Goal: Task Accomplishment & Management: Use online tool/utility

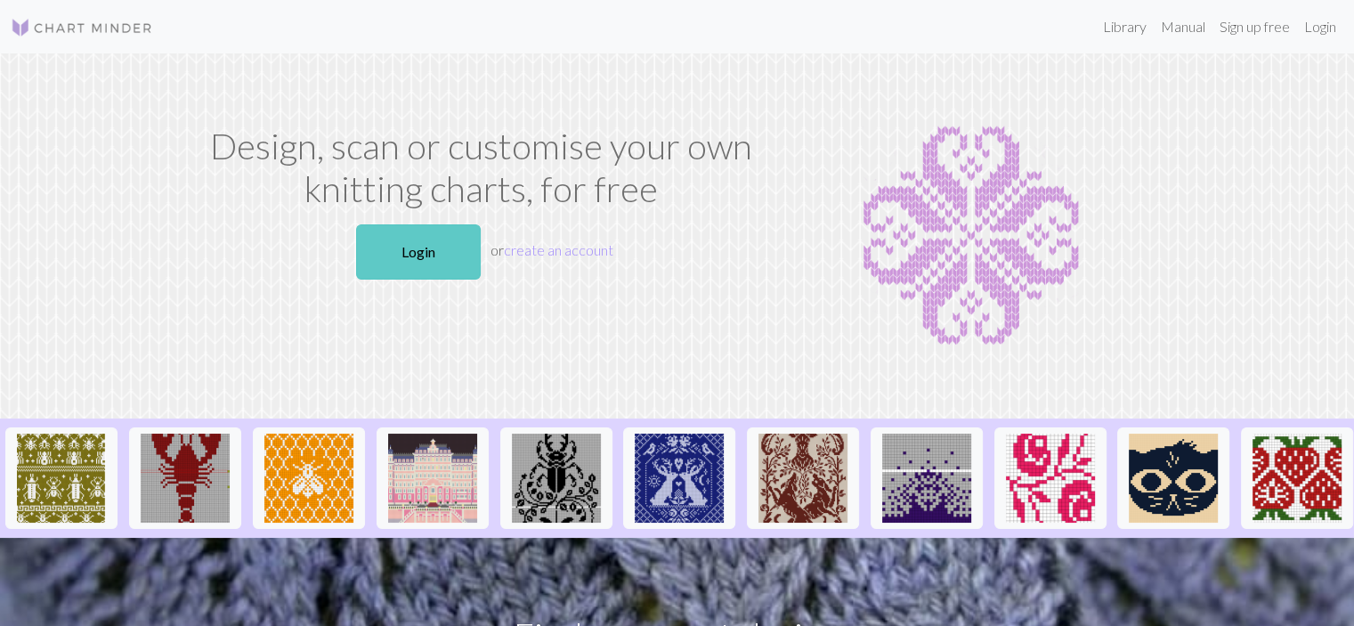
click at [438, 247] on link "Login" at bounding box center [418, 251] width 125 height 55
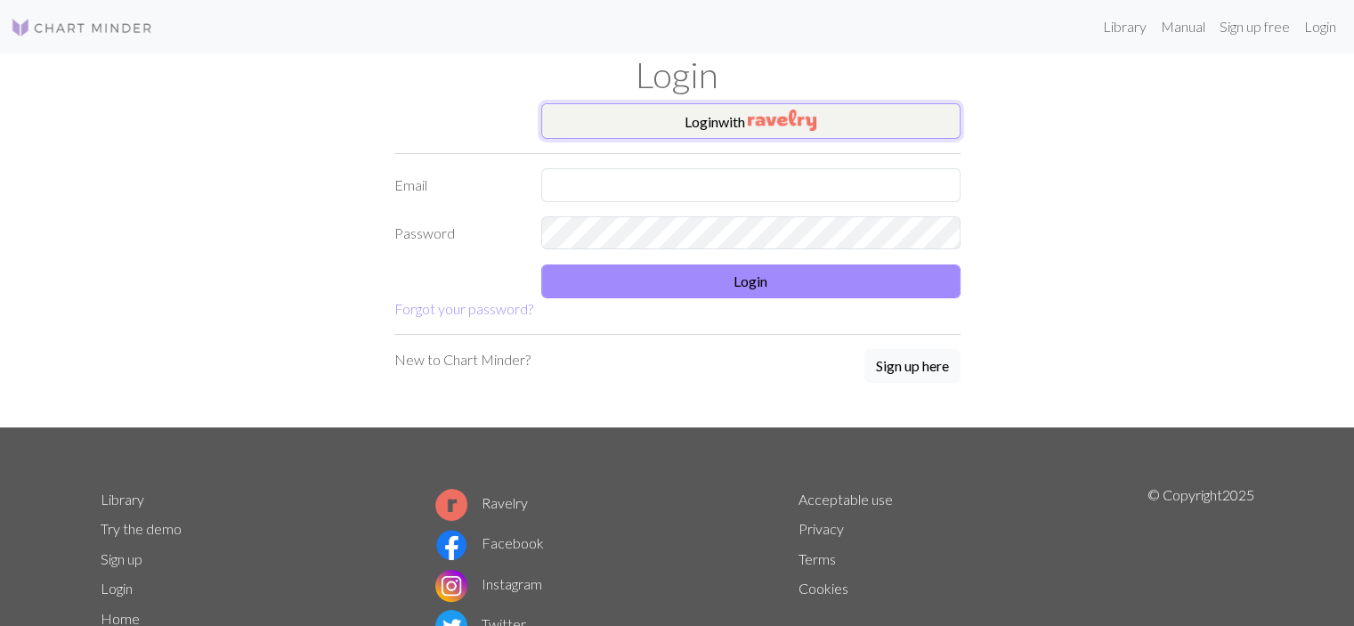
click at [785, 110] on img "button" at bounding box center [782, 120] width 69 height 21
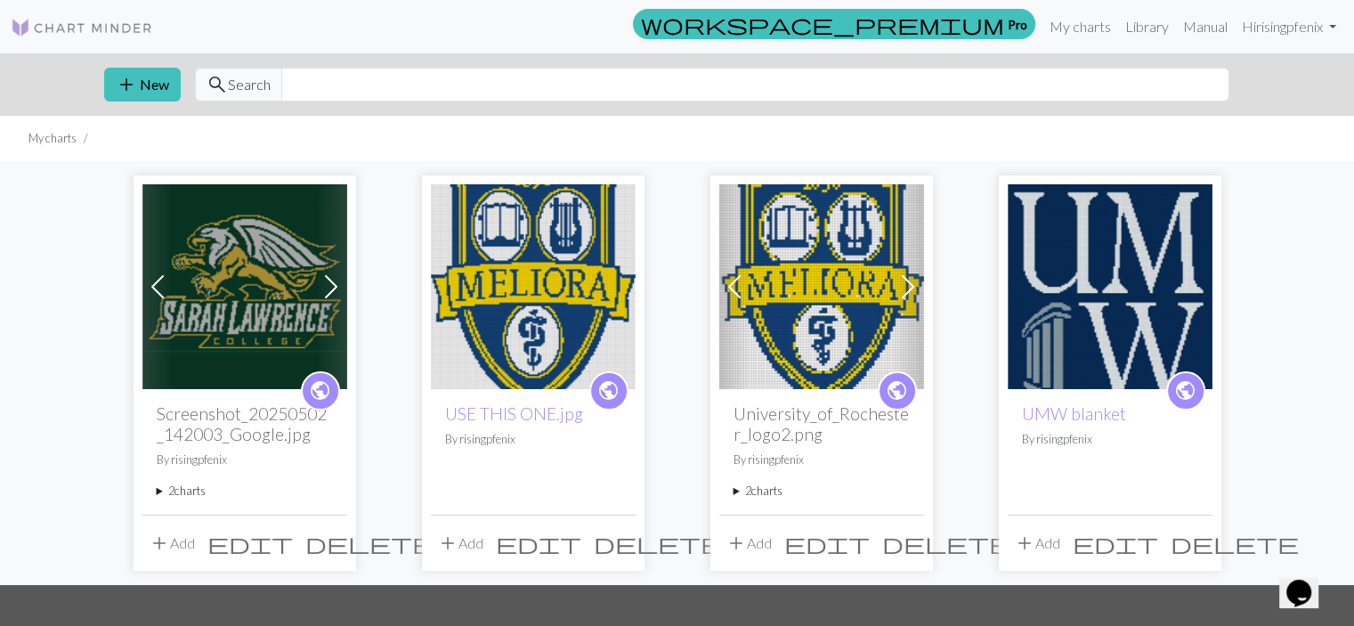
click at [214, 323] on img at bounding box center [244, 286] width 205 height 205
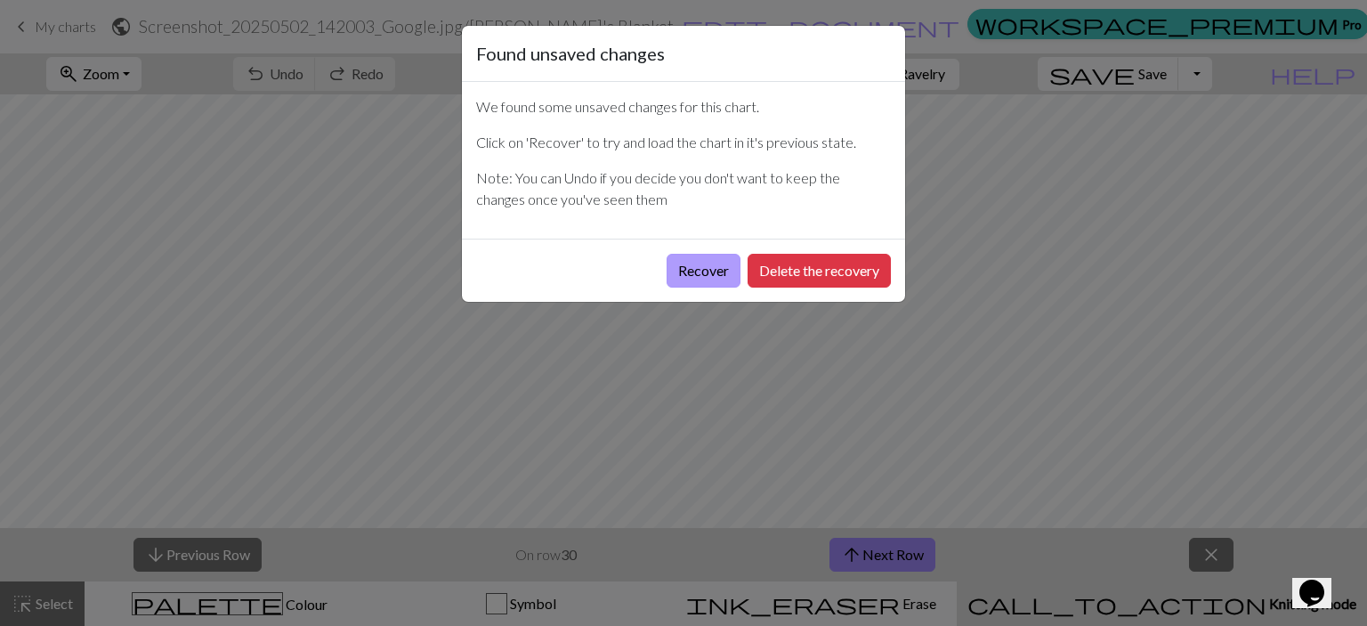
click at [682, 266] on button "Recover" at bounding box center [704, 271] width 74 height 34
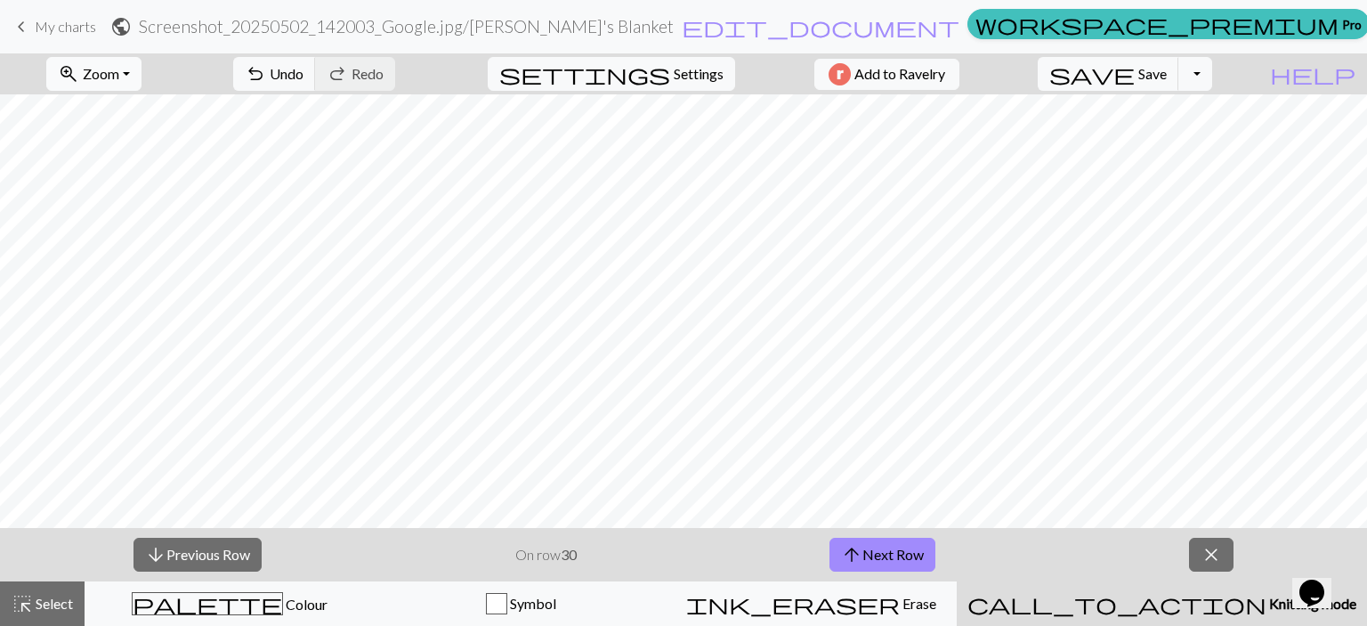
click at [142, 75] on button "zoom_in Zoom Zoom" at bounding box center [93, 74] width 95 height 34
click at [149, 121] on button "Fit all" at bounding box center [117, 113] width 141 height 28
click at [887, 545] on button "arrow_upward Next Row" at bounding box center [883, 555] width 106 height 34
click at [1167, 67] on span "Save" at bounding box center [1153, 73] width 28 height 17
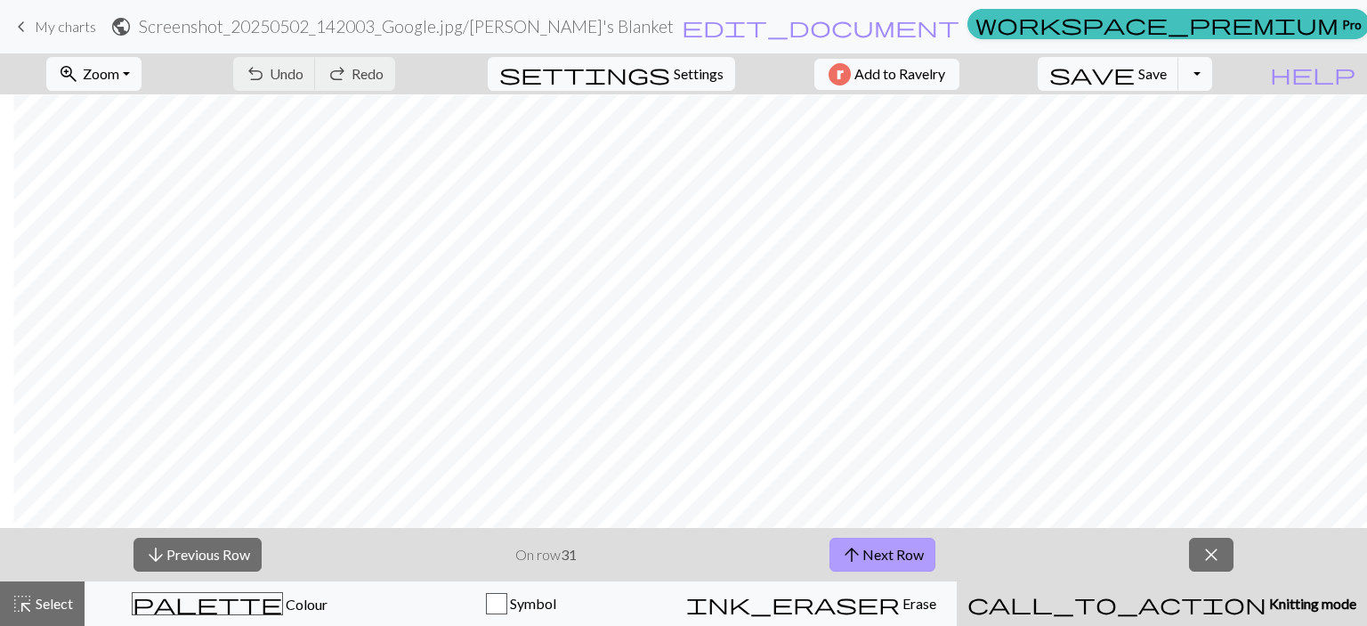
click at [893, 545] on button "arrow_upward Next Row" at bounding box center [883, 555] width 106 height 34
click at [1167, 77] on span "Save" at bounding box center [1153, 73] width 28 height 17
click at [1211, 560] on span "close" at bounding box center [1211, 554] width 21 height 25
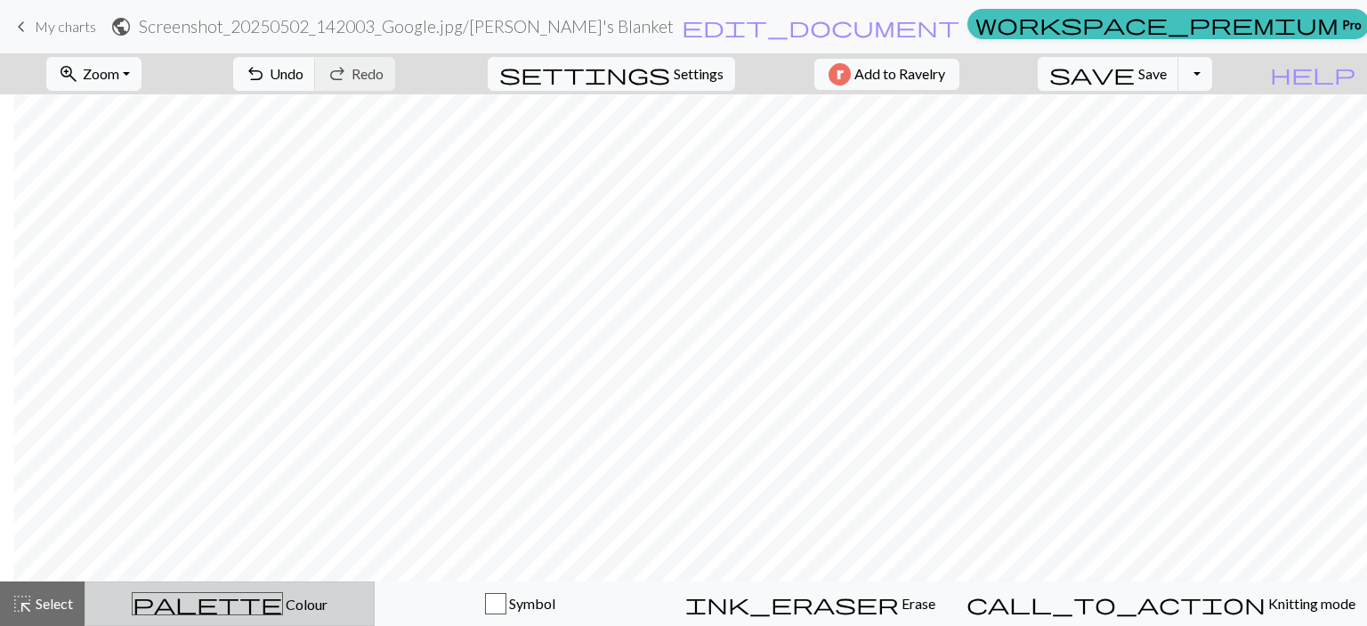
click at [283, 600] on span "Colour" at bounding box center [305, 604] width 45 height 17
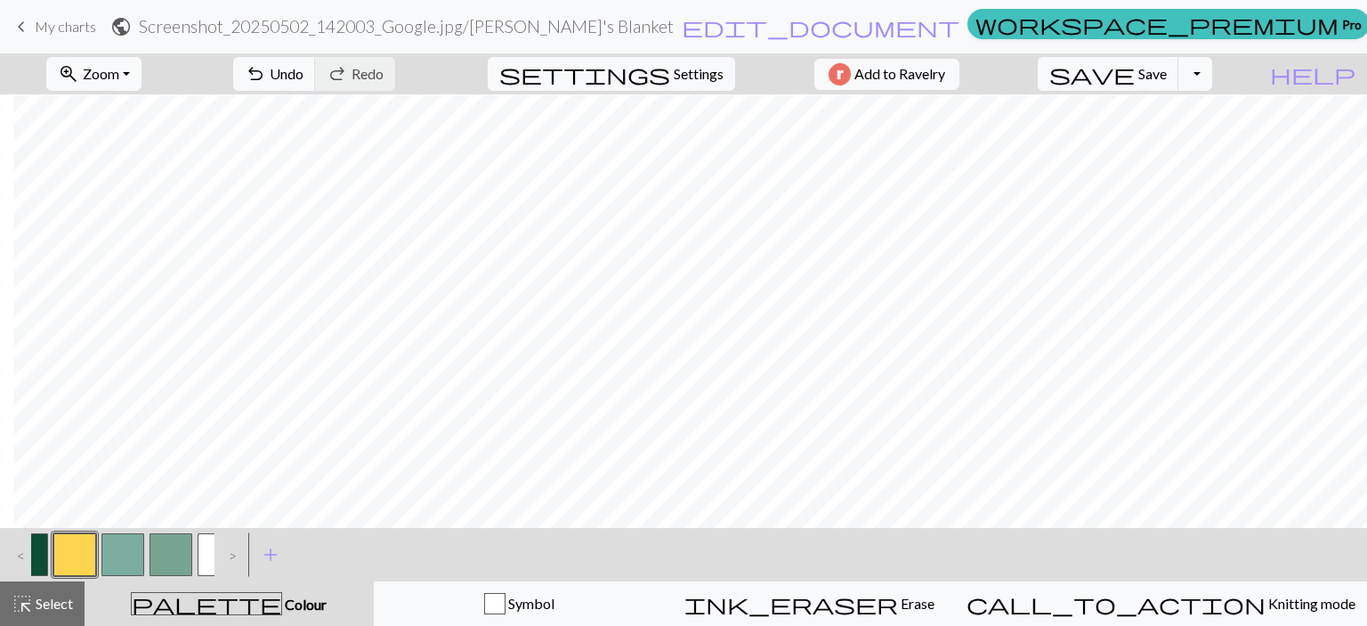
click at [88, 556] on button "button" at bounding box center [74, 554] width 43 height 43
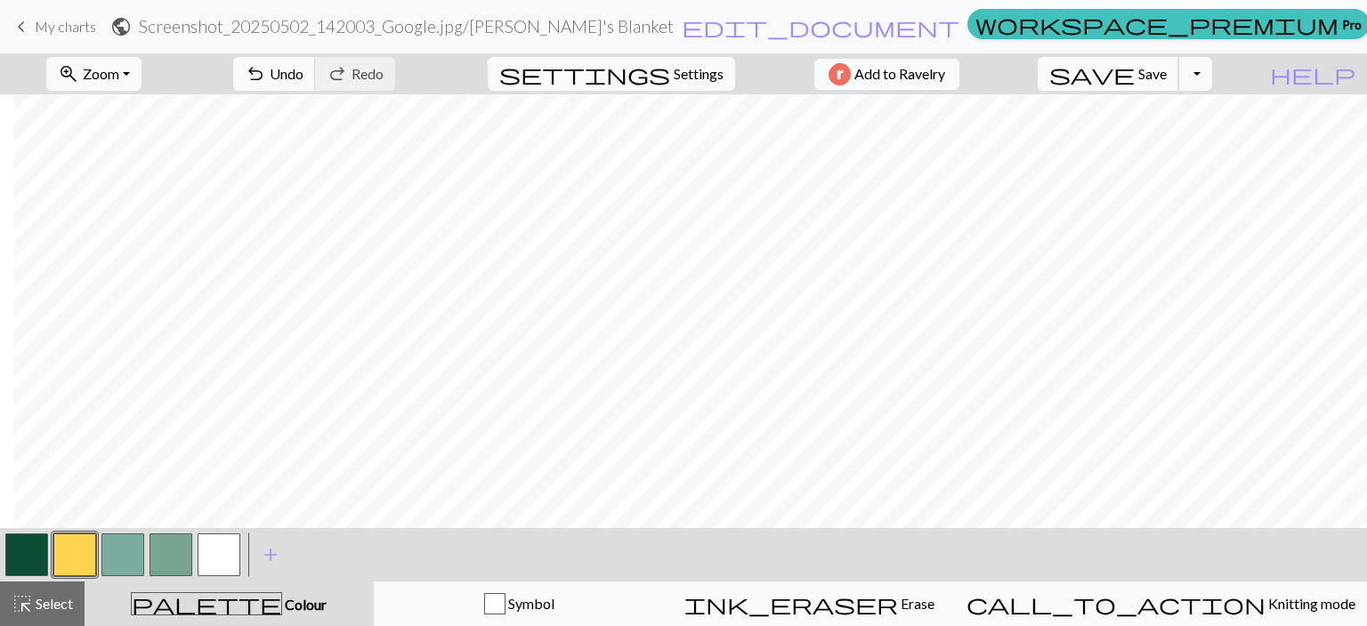
click at [1167, 74] on span "Save" at bounding box center [1153, 73] width 28 height 17
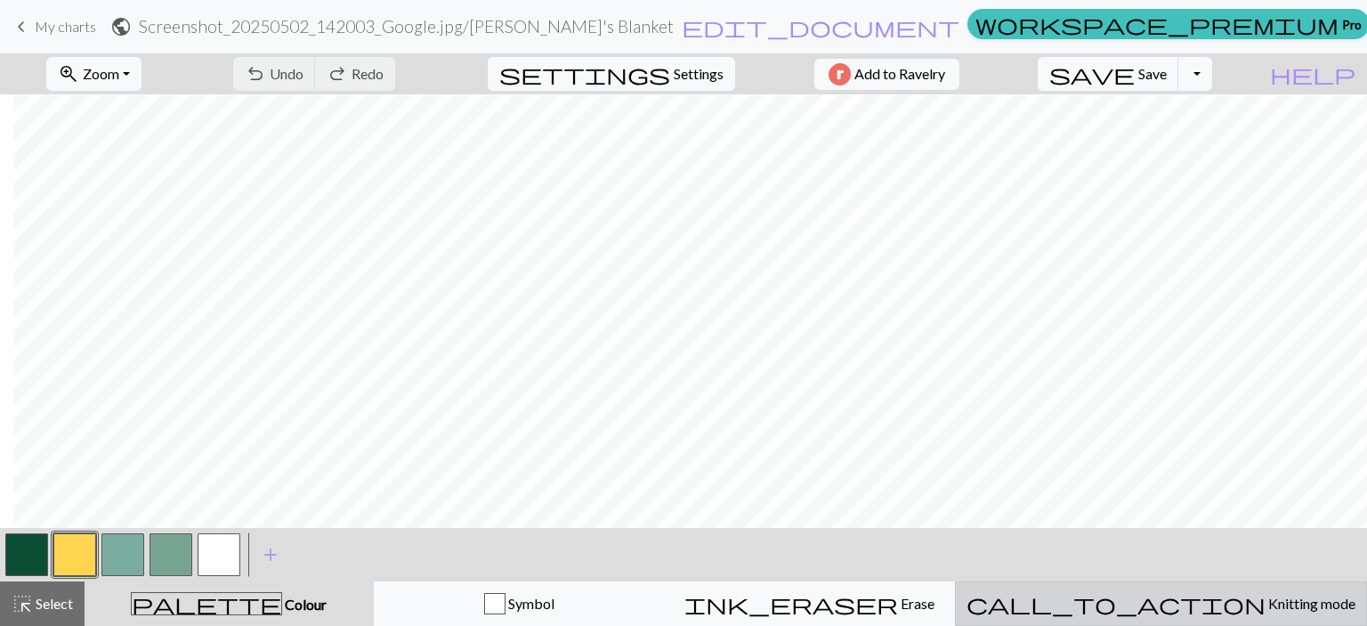
click at [1266, 597] on span "Knitting mode" at bounding box center [1311, 603] width 90 height 17
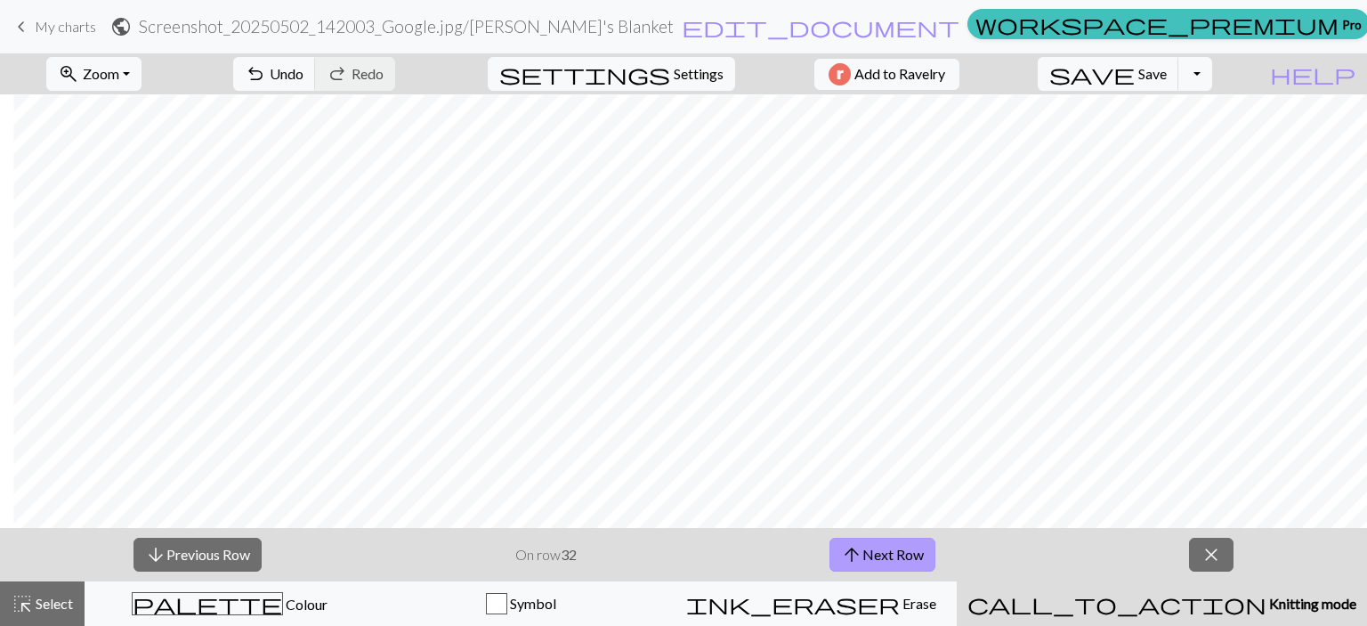
click at [879, 553] on button "arrow_upward Next Row" at bounding box center [883, 555] width 106 height 34
click at [1167, 74] on span "Save" at bounding box center [1153, 73] width 28 height 17
click at [919, 544] on button "arrow_upward Next Row" at bounding box center [883, 555] width 106 height 34
click at [1167, 78] on span "Save" at bounding box center [1153, 73] width 28 height 17
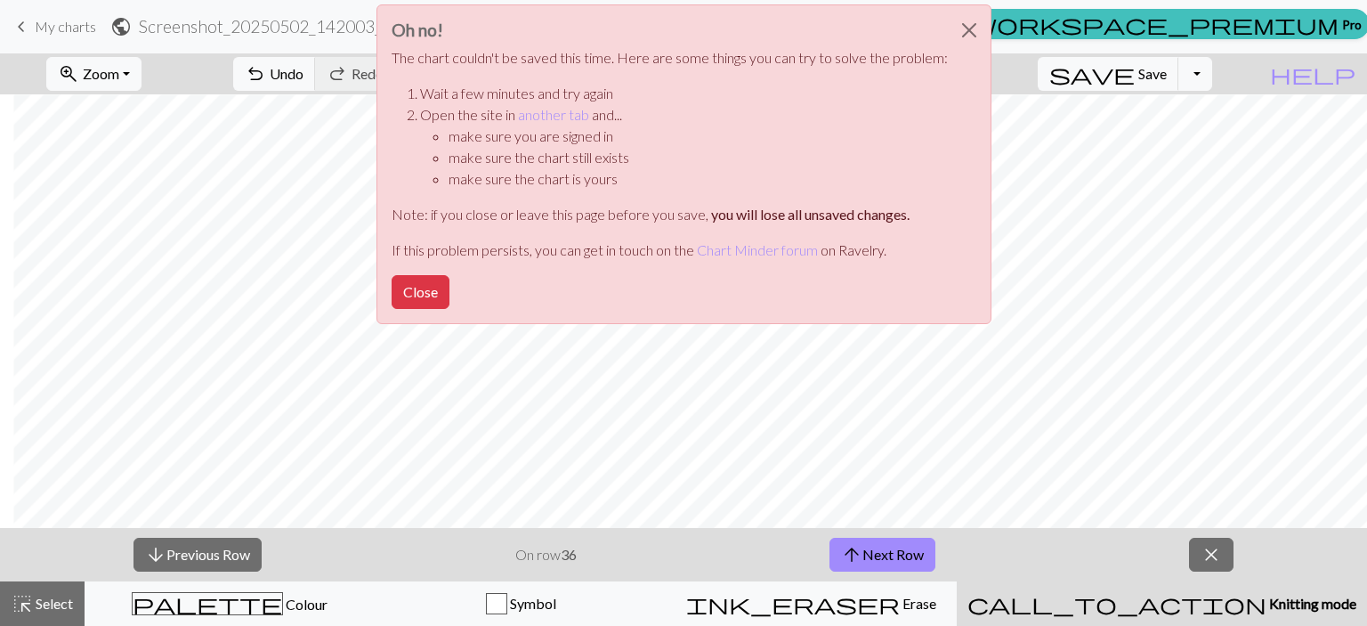
click at [430, 297] on button "Close" at bounding box center [421, 292] width 58 height 34
click at [392, 275] on button "Close" at bounding box center [421, 292] width 58 height 34
click at [429, 281] on button "Close" at bounding box center [421, 292] width 58 height 34
click at [431, 294] on button "Close" at bounding box center [421, 292] width 58 height 34
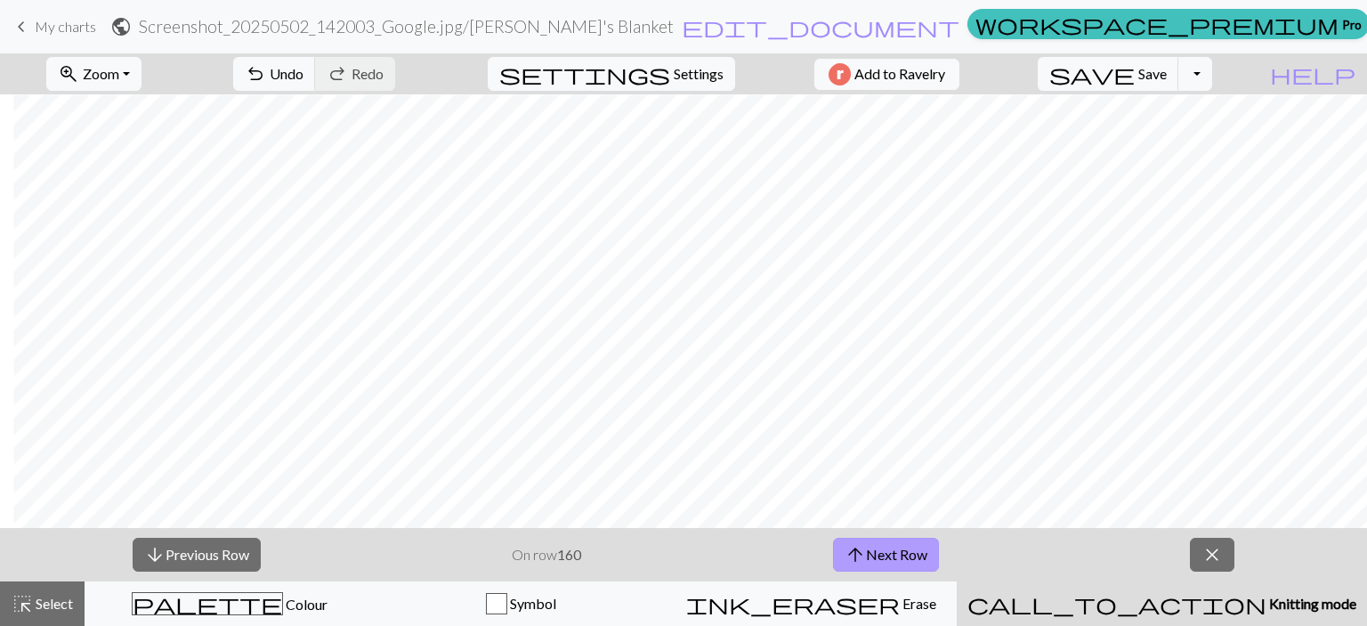
click at [897, 547] on button "arrow_upward Next Row" at bounding box center [886, 555] width 106 height 34
click at [166, 556] on button "arrow_downward Previous Row" at bounding box center [197, 555] width 128 height 34
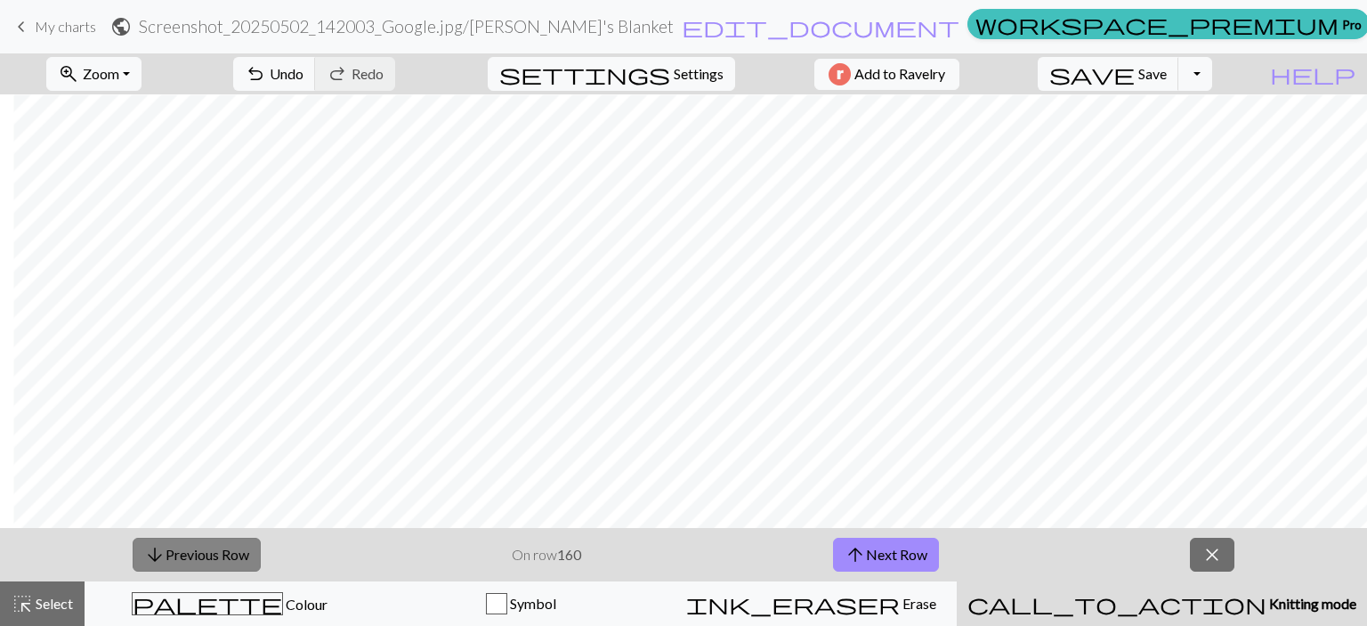
click at [166, 556] on button "arrow_downward Previous Row" at bounding box center [197, 555] width 128 height 34
click at [167, 556] on button "arrow_downward Previous Row" at bounding box center [197, 555] width 128 height 34
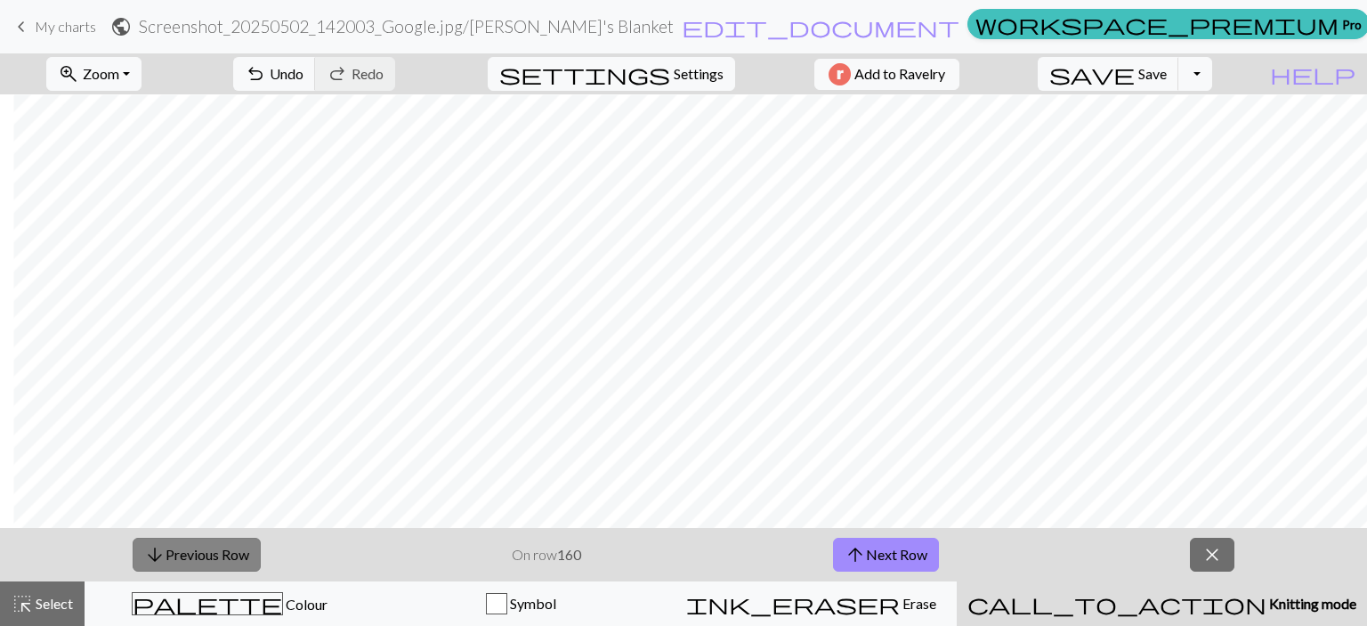
click at [167, 556] on button "arrow_downward Previous Row" at bounding box center [197, 555] width 128 height 34
click at [169, 557] on button "arrow_downward Previous Row" at bounding box center [197, 555] width 128 height 34
click at [216, 551] on button "arrow_downward Previous Row" at bounding box center [197, 555] width 128 height 34
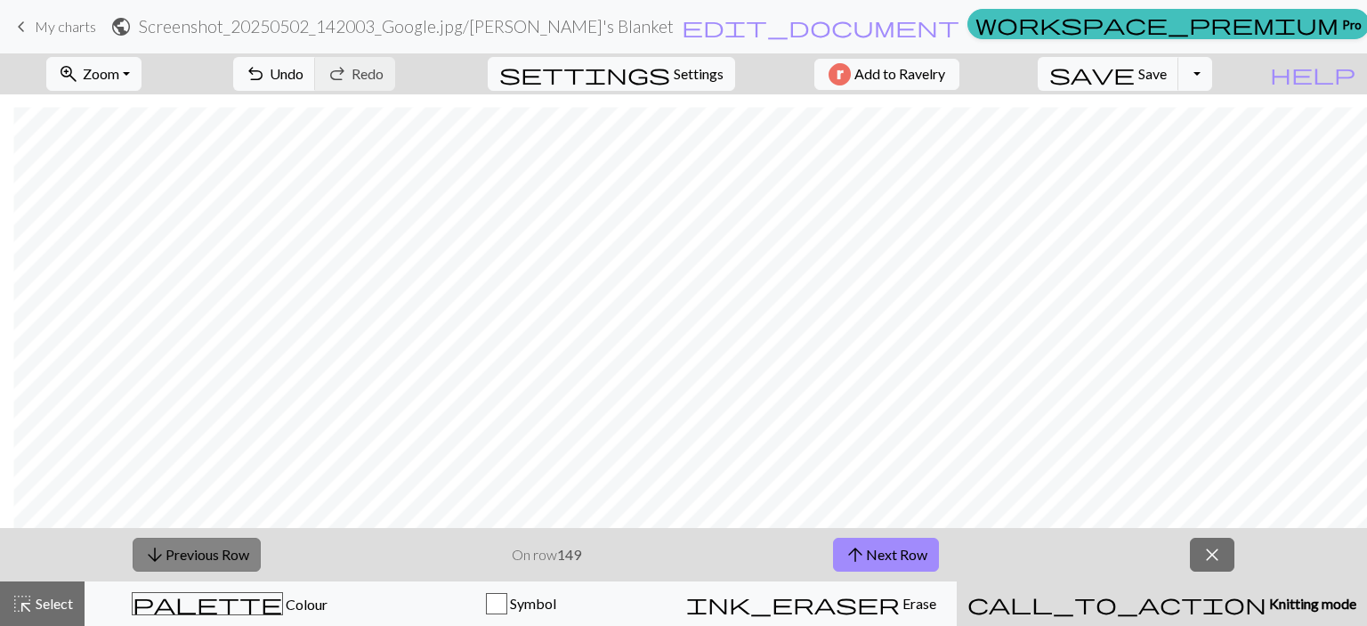
click at [216, 551] on button "arrow_downward Previous Row" at bounding box center [197, 555] width 128 height 34
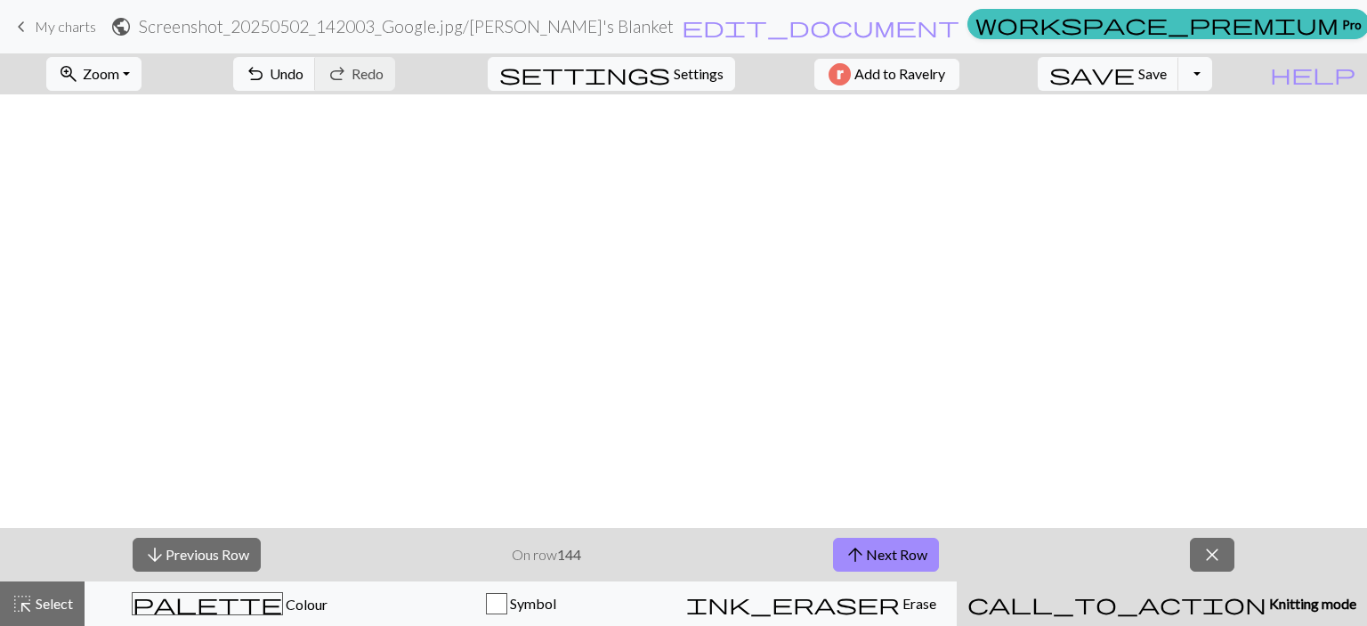
scroll to position [0, 613]
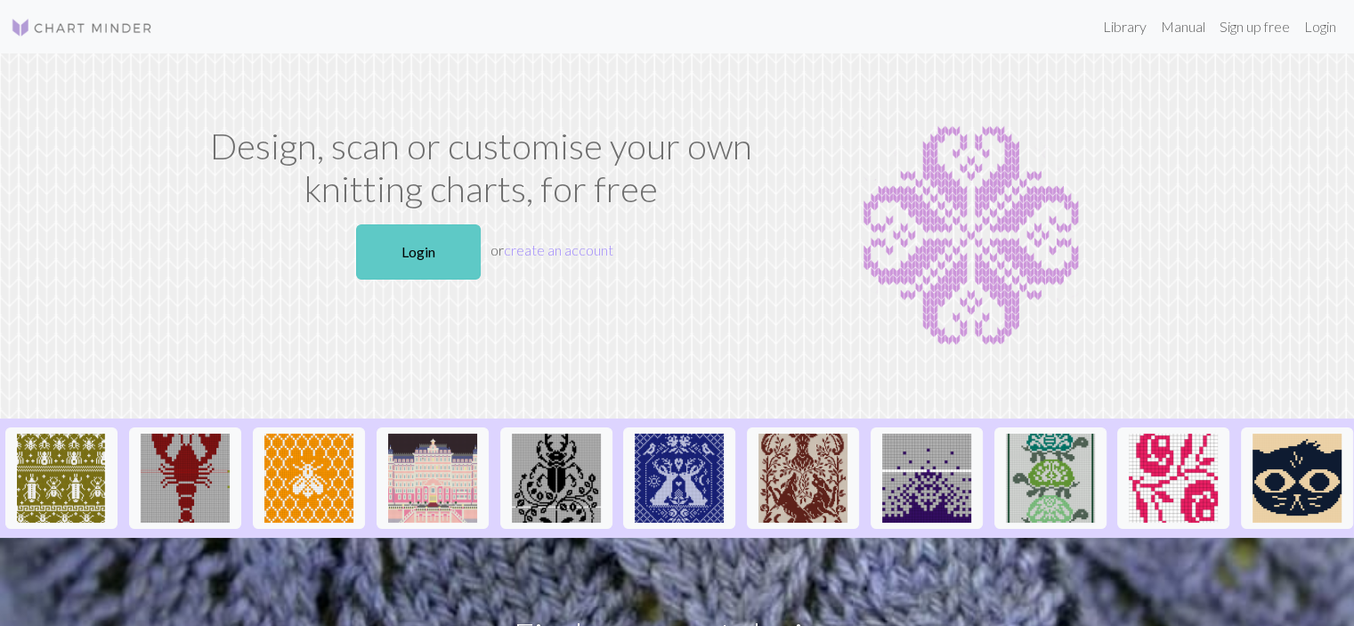
click at [443, 239] on link "Login" at bounding box center [418, 251] width 125 height 55
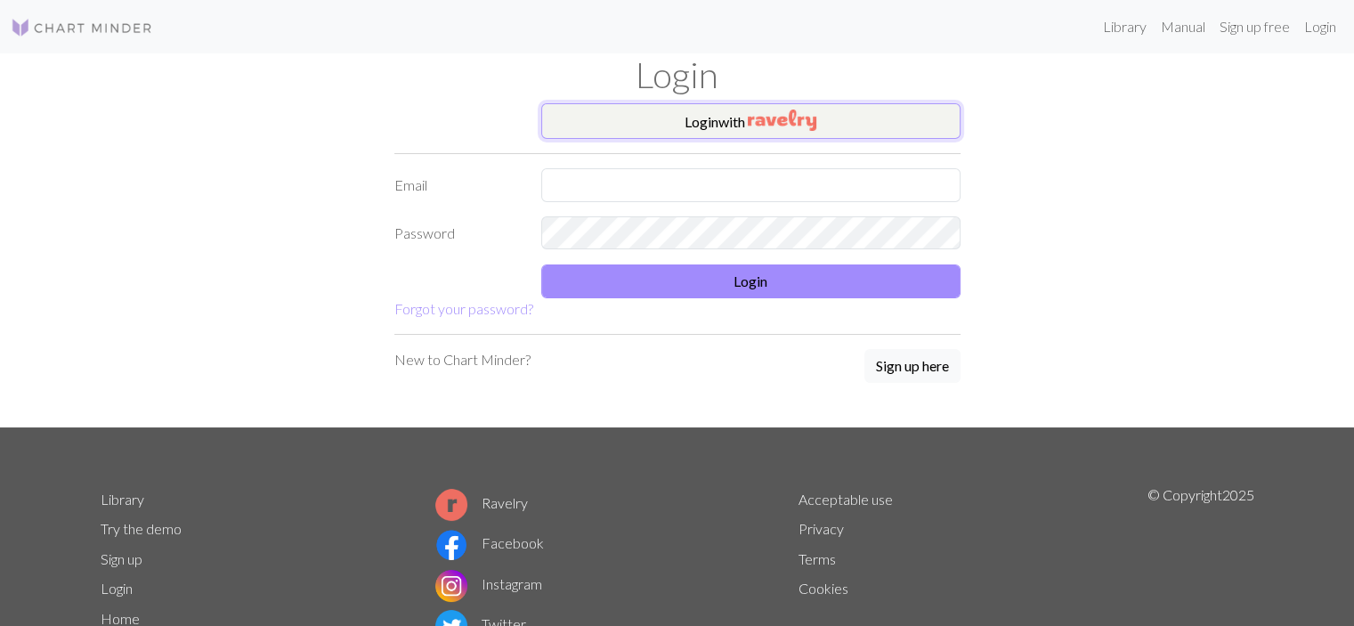
click at [677, 110] on button "Login with" at bounding box center [750, 121] width 419 height 36
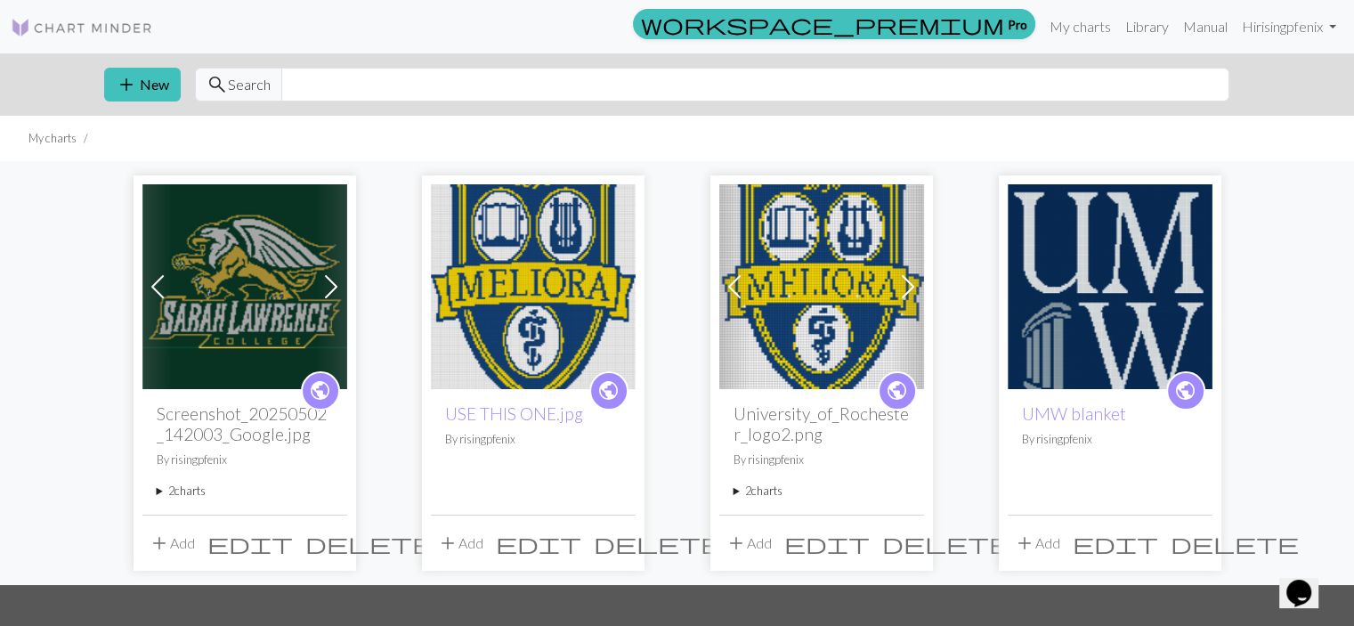
click at [239, 256] on img at bounding box center [244, 286] width 205 height 205
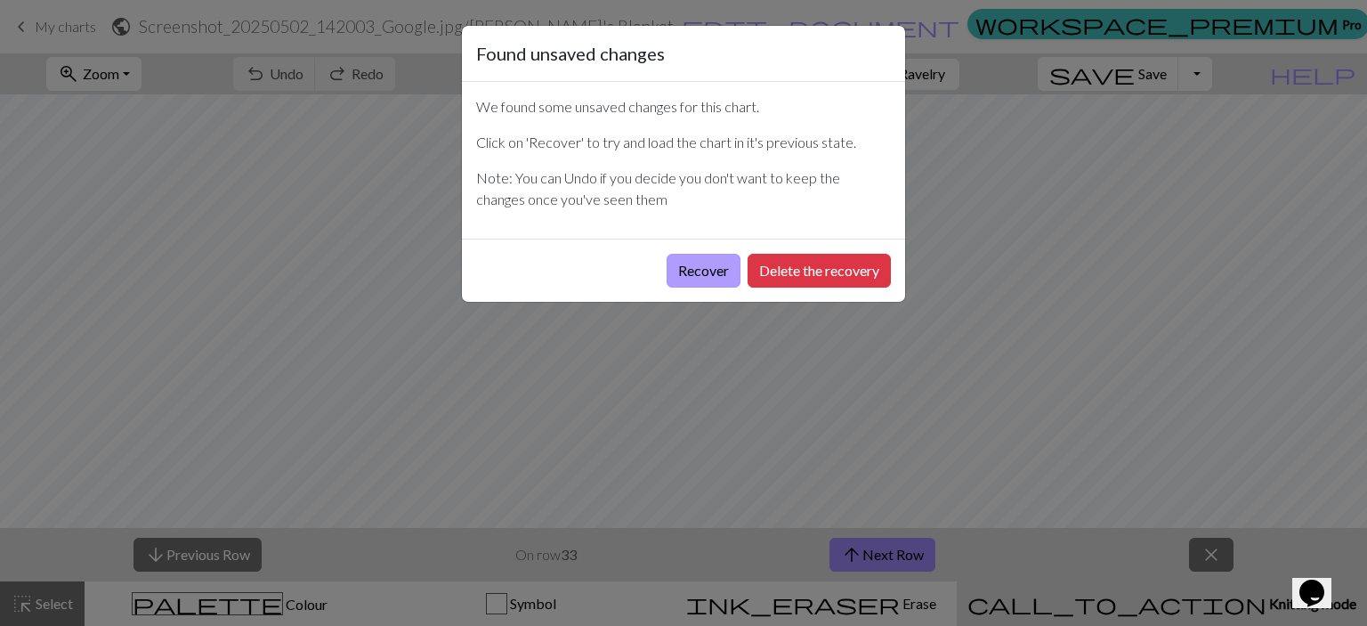
click at [705, 268] on button "Recover" at bounding box center [704, 271] width 74 height 34
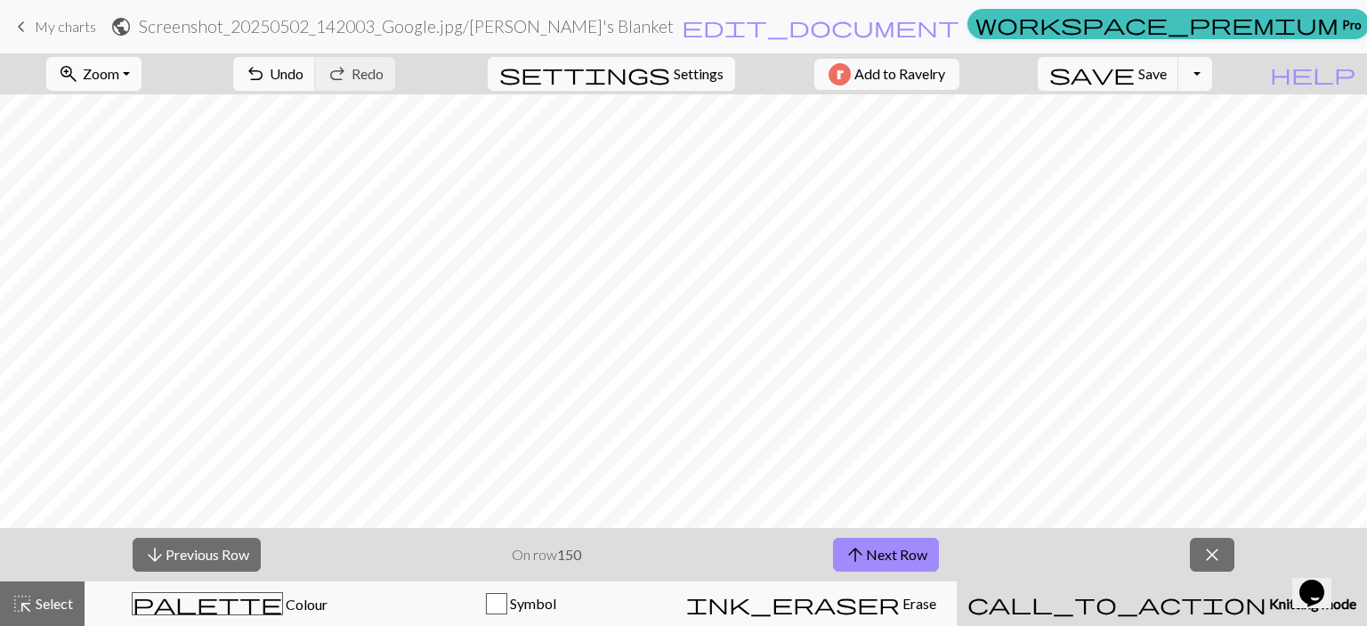
click at [142, 78] on button "zoom_in Zoom Zoom" at bounding box center [93, 74] width 95 height 34
click at [146, 115] on button "Fit all" at bounding box center [117, 113] width 141 height 28
click at [231, 550] on button "arrow_downward Previous Row" at bounding box center [197, 555] width 128 height 34
click at [232, 551] on button "arrow_downward Previous Row" at bounding box center [197, 555] width 128 height 34
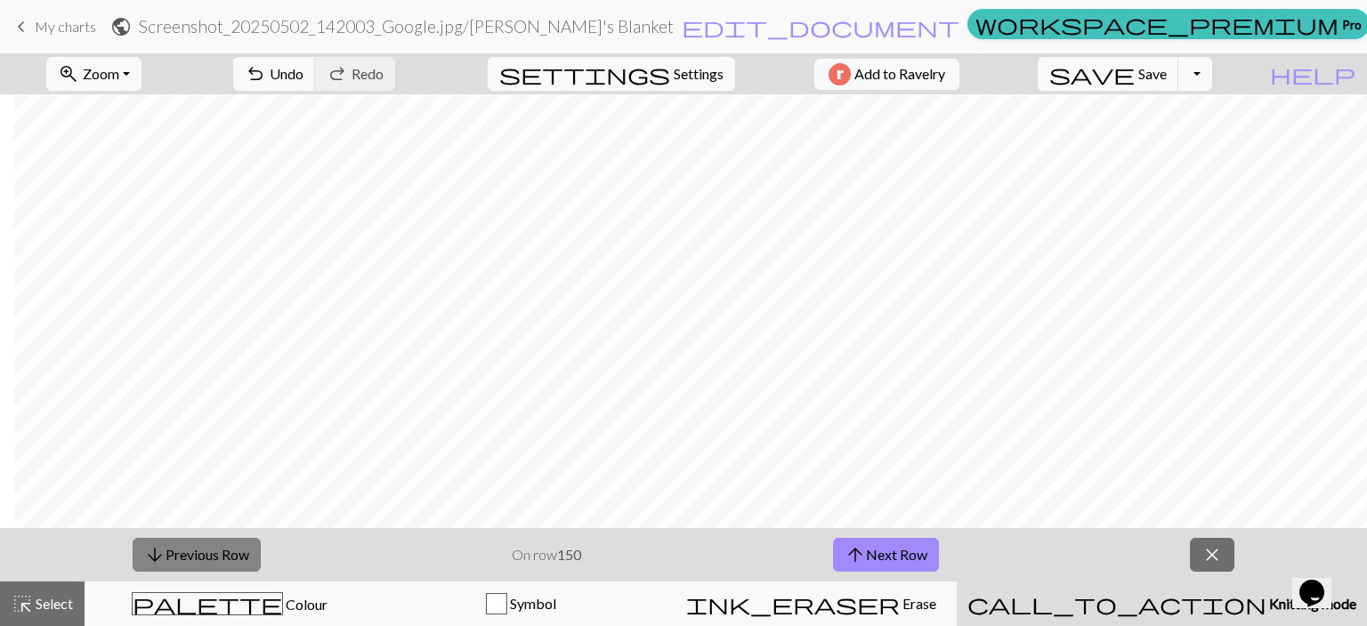
click at [234, 551] on button "arrow_downward Previous Row" at bounding box center [197, 555] width 128 height 34
click at [235, 551] on button "arrow_downward Previous Row" at bounding box center [197, 555] width 128 height 34
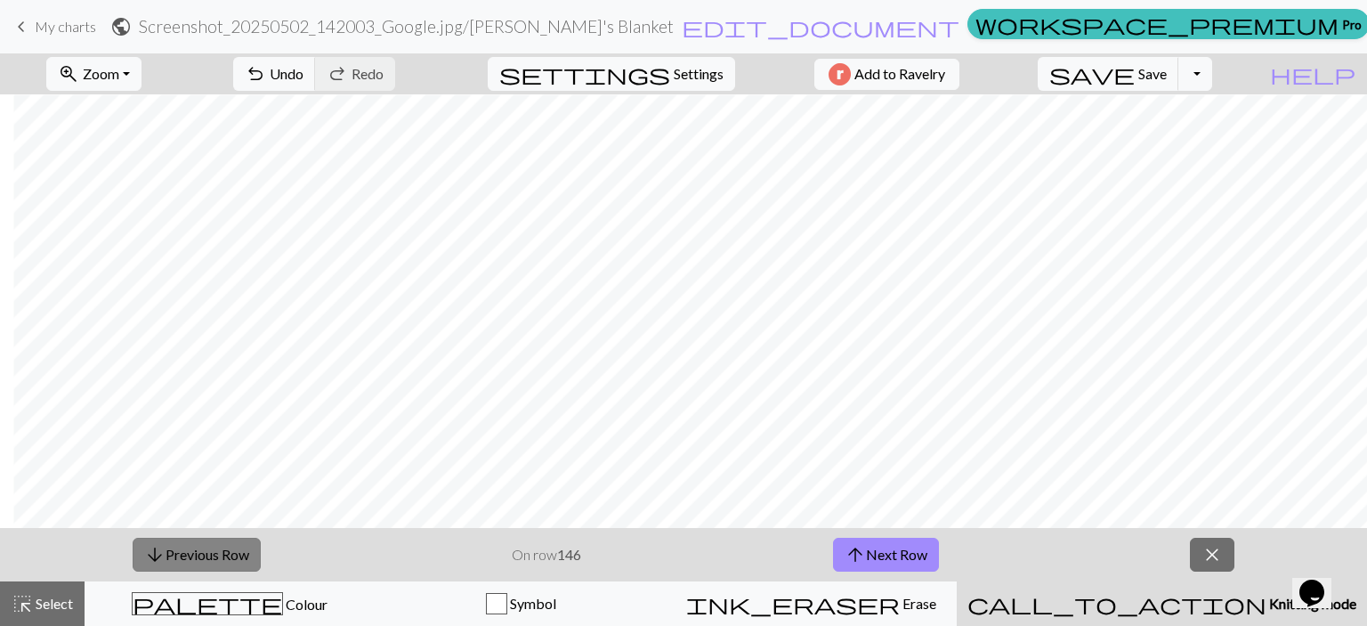
click at [235, 551] on button "arrow_downward Previous Row" at bounding box center [197, 555] width 128 height 34
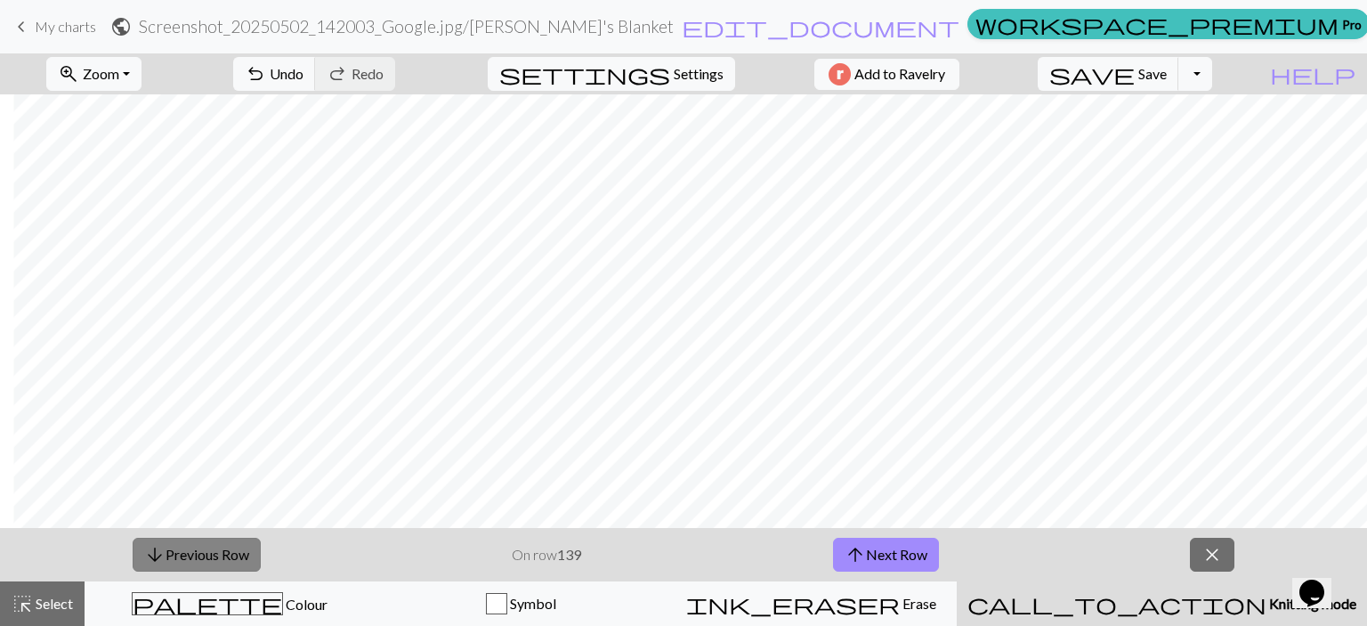
click at [210, 556] on button "arrow_downward Previous Row" at bounding box center [197, 555] width 128 height 34
click at [211, 556] on button "arrow_downward Previous Row" at bounding box center [197, 555] width 128 height 34
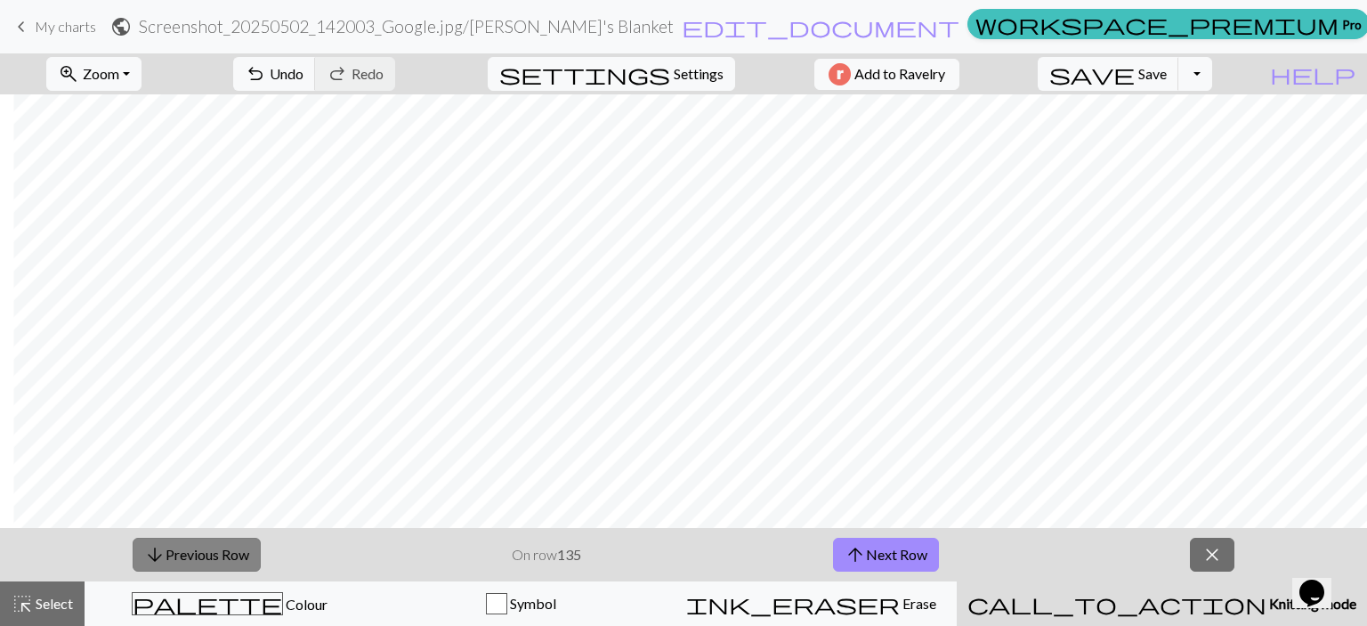
click at [211, 556] on button "arrow_downward Previous Row" at bounding box center [197, 555] width 128 height 34
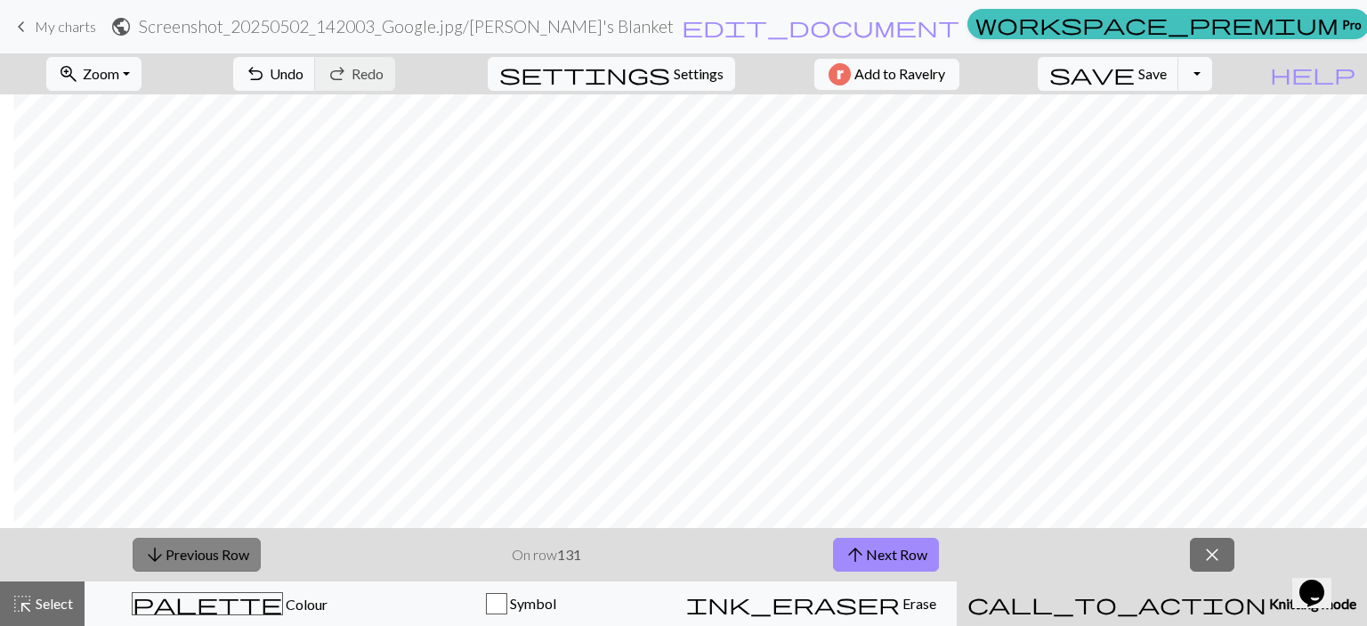
click at [211, 556] on button "arrow_downward Previous Row" at bounding box center [197, 555] width 128 height 34
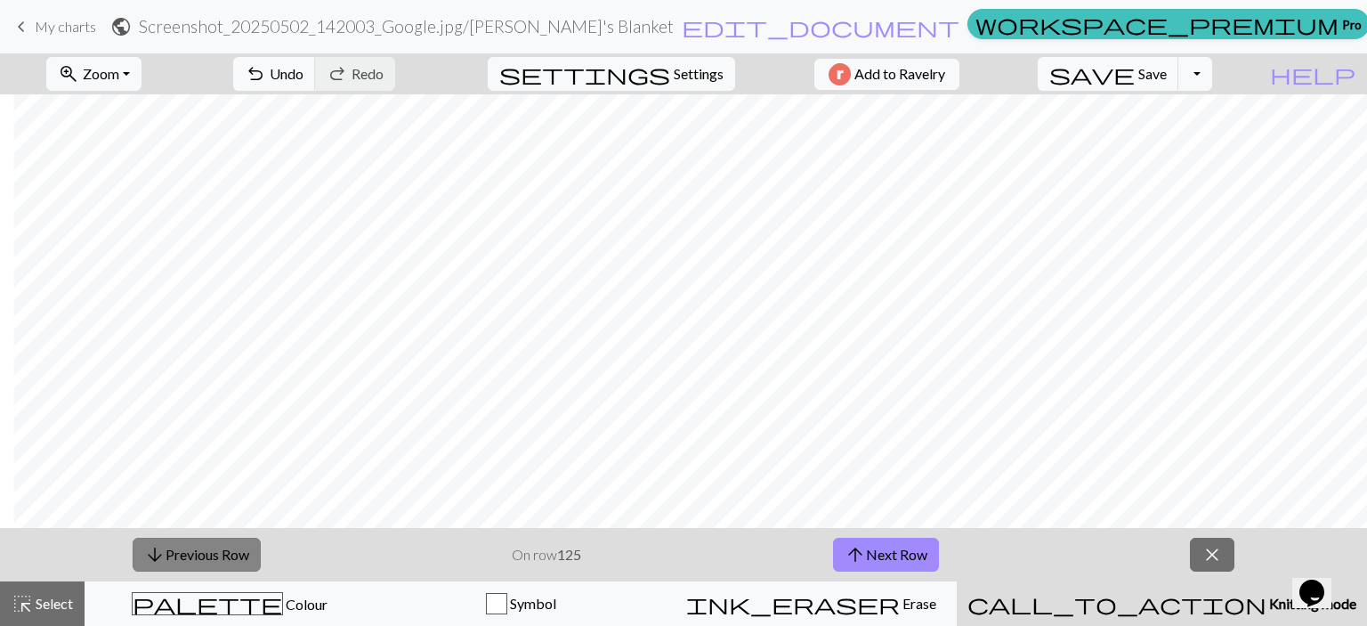
click at [211, 556] on button "arrow_downward Previous Row" at bounding box center [197, 555] width 128 height 34
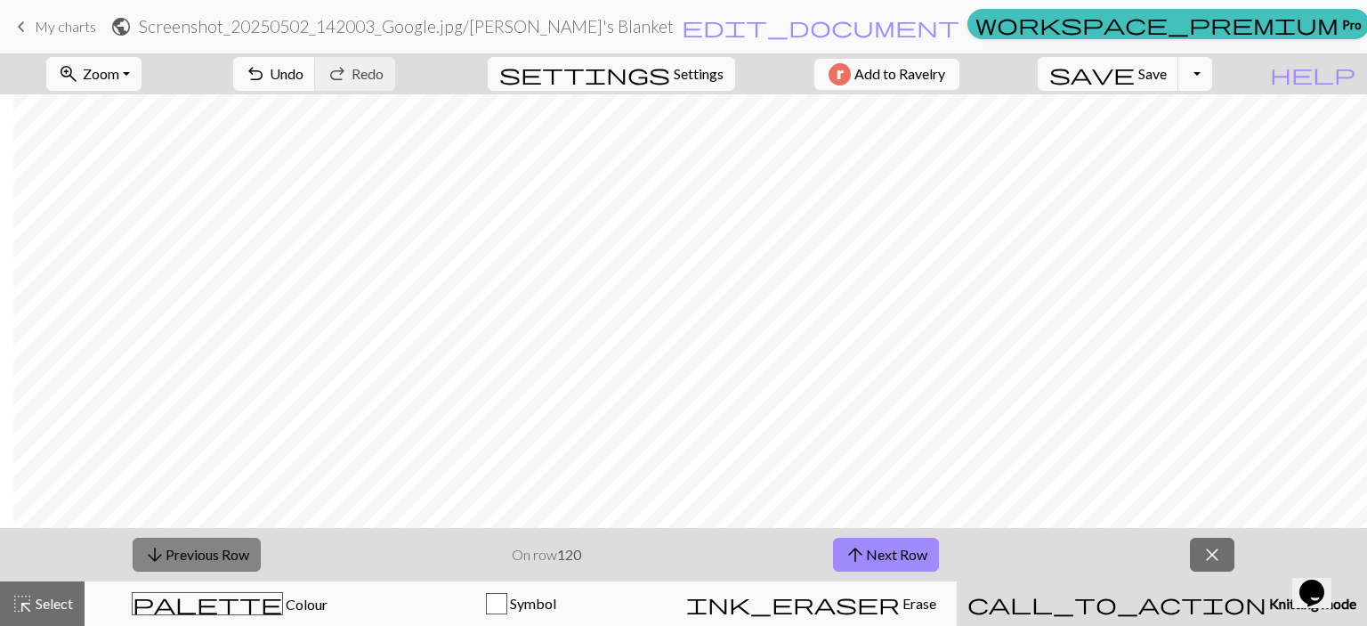
click at [211, 556] on button "arrow_downward Previous Row" at bounding box center [197, 555] width 128 height 34
click at [212, 556] on button "arrow_downward Previous Row" at bounding box center [197, 555] width 128 height 34
click at [213, 556] on button "arrow_downward Previous Row" at bounding box center [197, 555] width 128 height 34
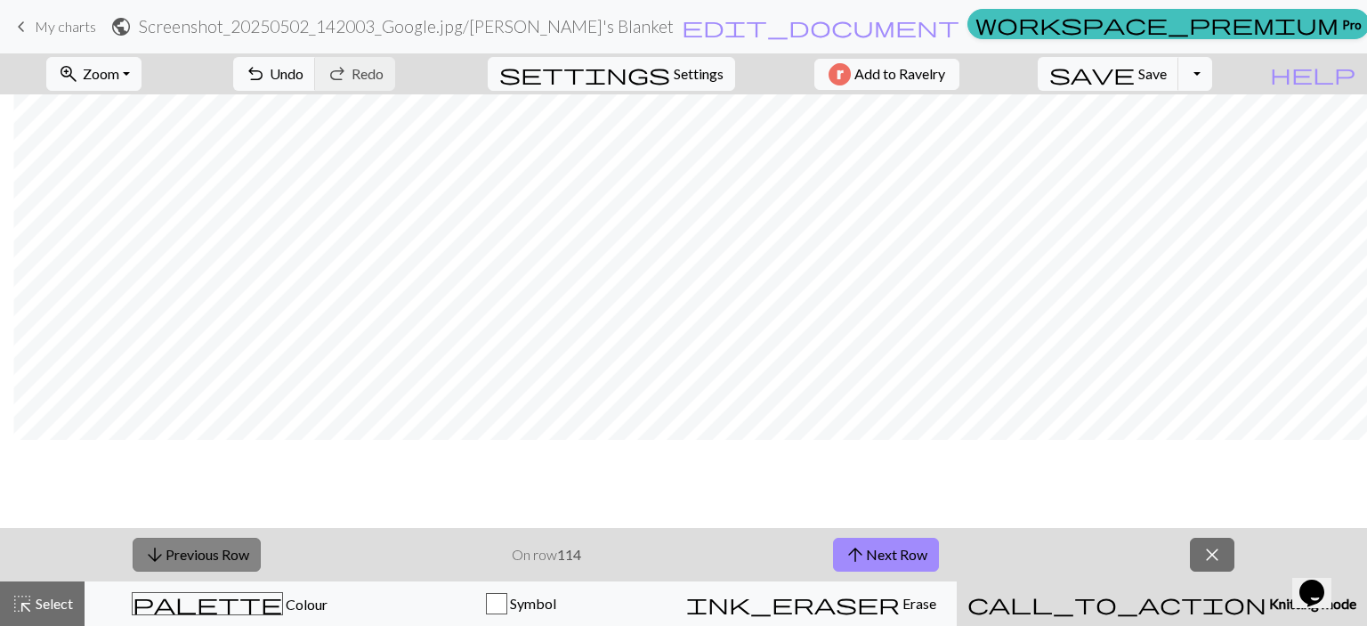
scroll to position [356, 613]
click at [199, 549] on button "arrow_downward Previous Row" at bounding box center [197, 555] width 128 height 34
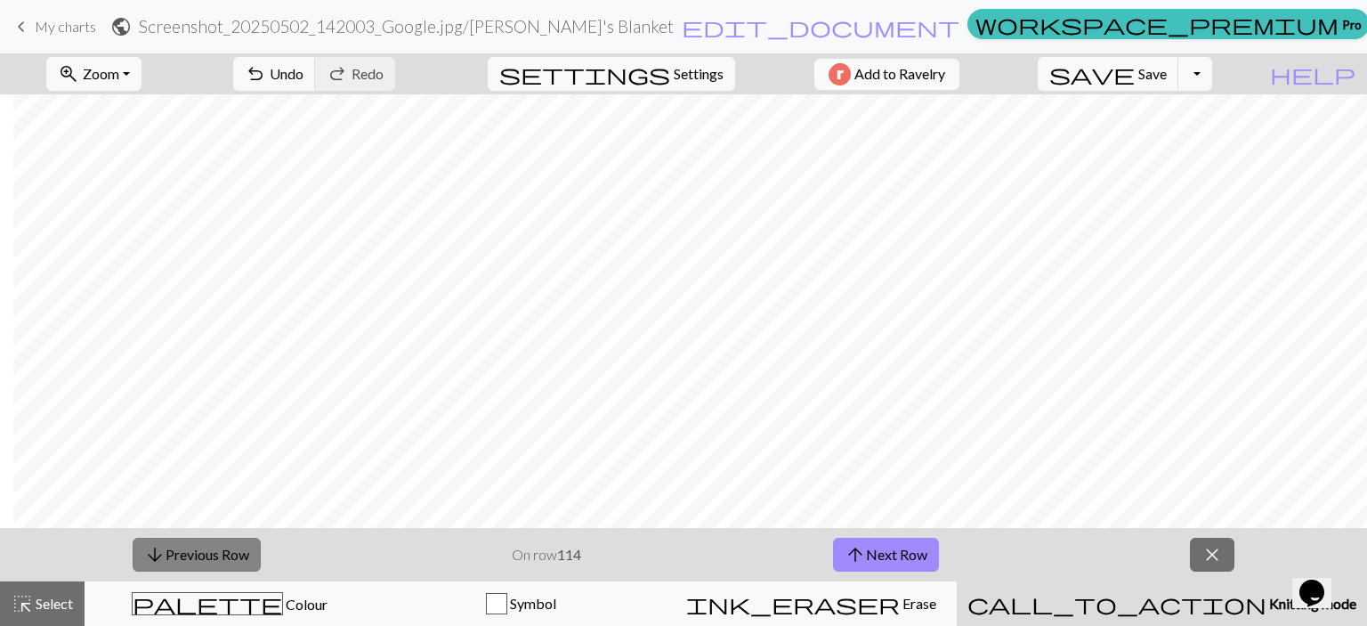
click at [199, 549] on button "arrow_downward Previous Row" at bounding box center [197, 555] width 128 height 34
click at [207, 548] on button "arrow_downward Previous Row" at bounding box center [197, 555] width 128 height 34
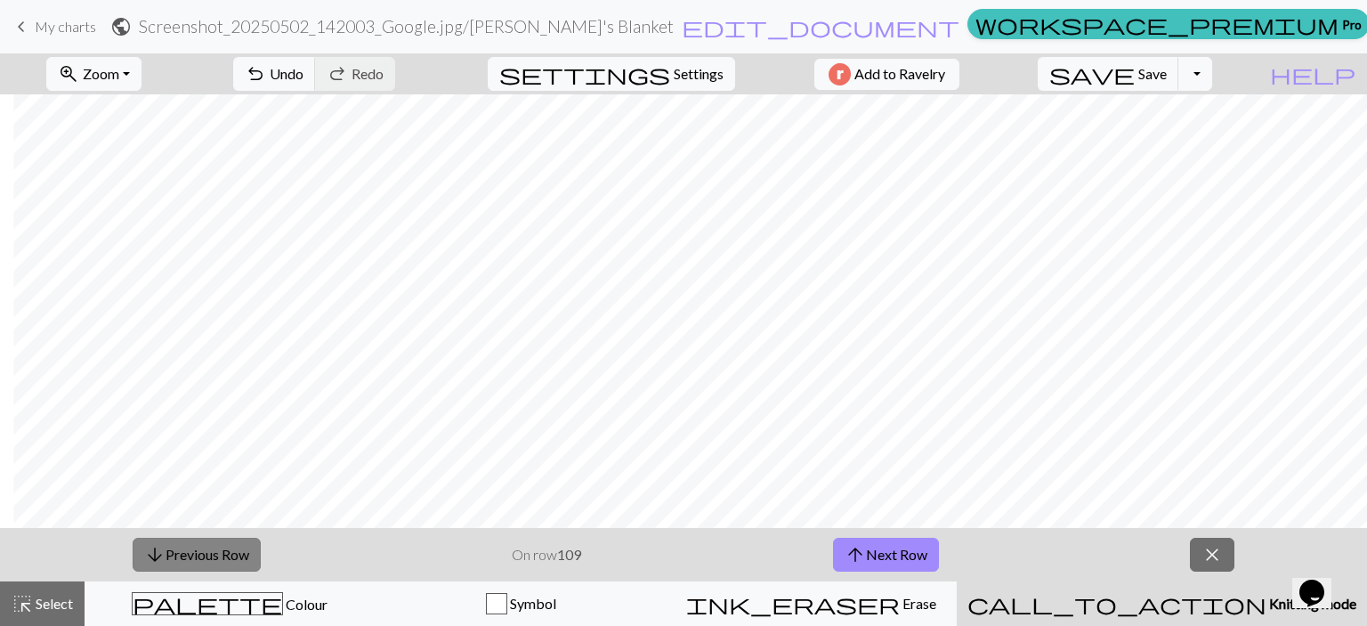
click at [207, 548] on button "arrow_downward Previous Row" at bounding box center [197, 555] width 128 height 34
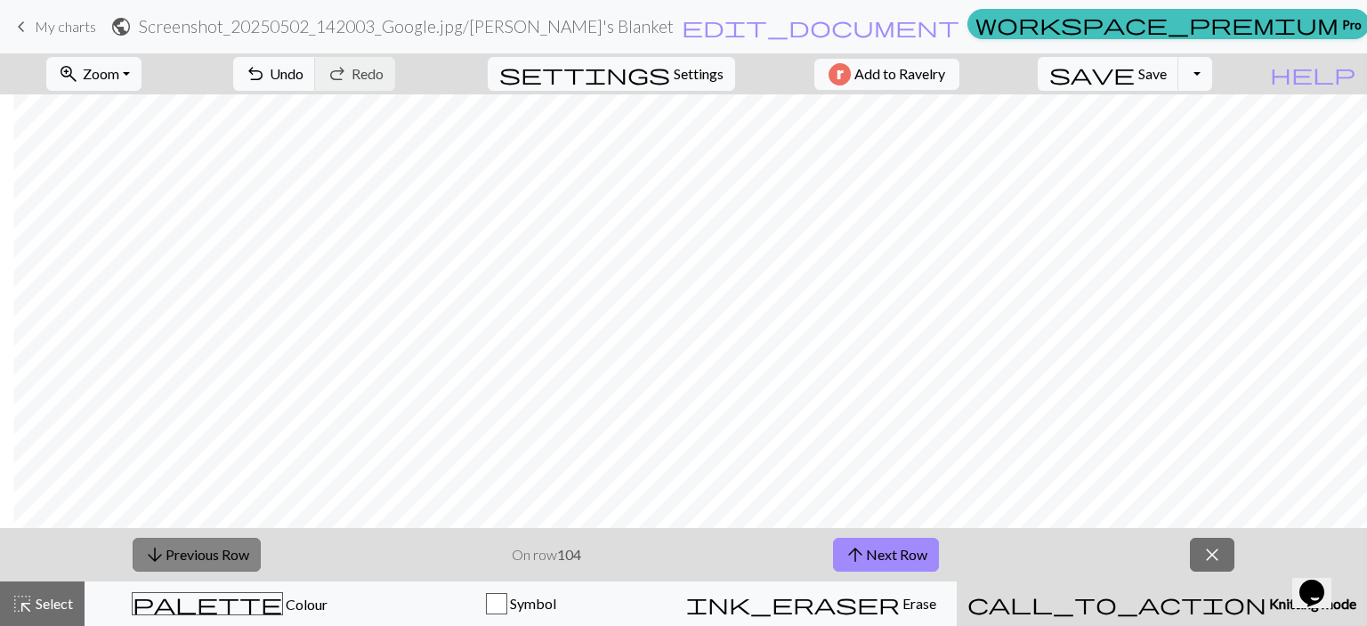
click at [207, 548] on button "arrow_downward Previous Row" at bounding box center [197, 555] width 128 height 34
click at [207, 548] on button "arrow_downward Previous Row" at bounding box center [198, 555] width 128 height 34
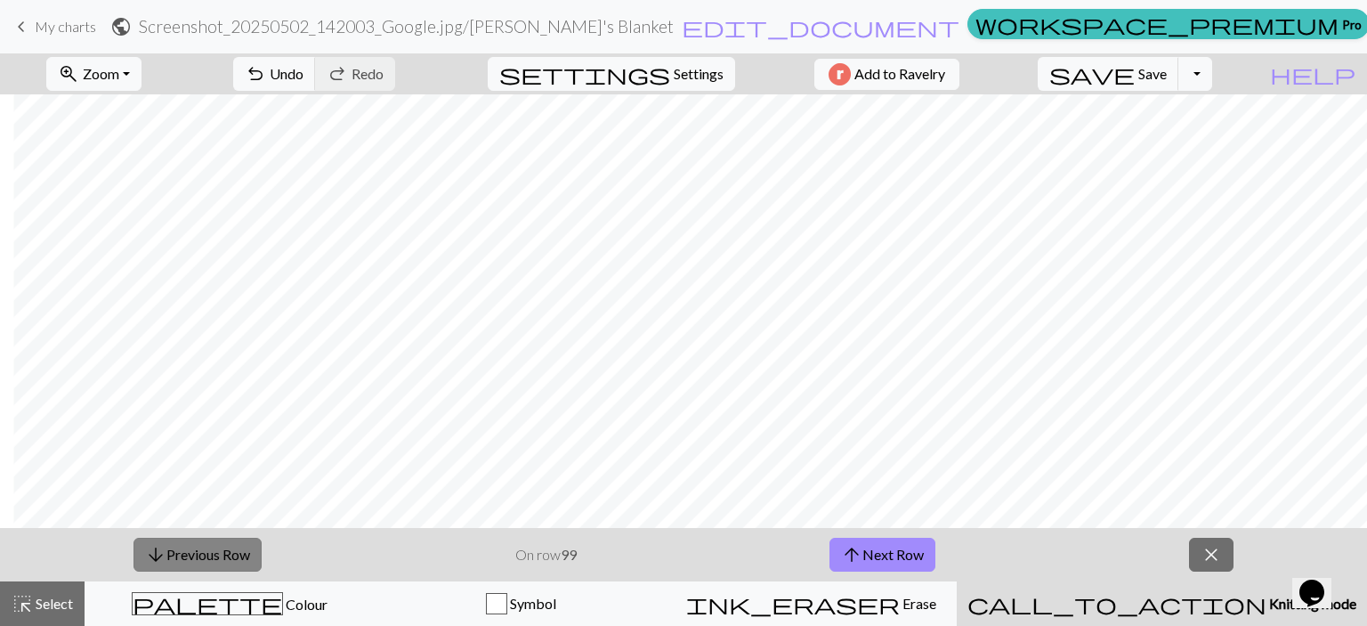
click at [207, 548] on button "arrow_downward Previous Row" at bounding box center [198, 555] width 128 height 34
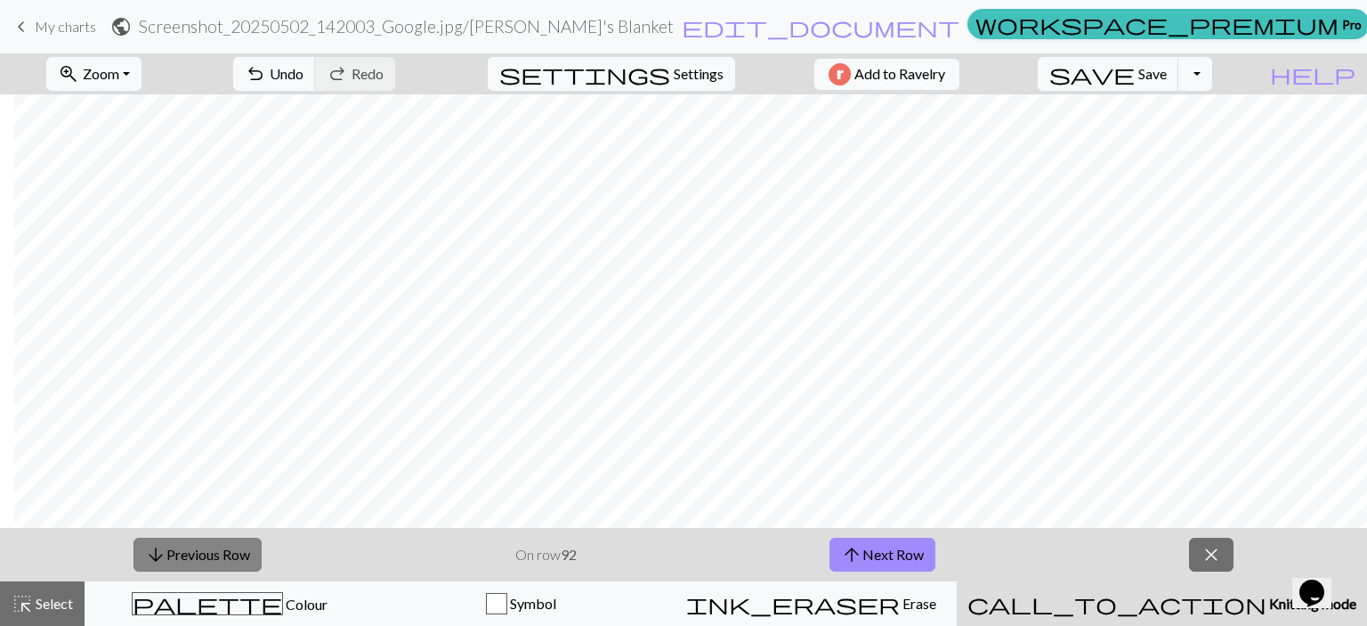
click at [207, 548] on button "arrow_downward Previous Row" at bounding box center [198, 555] width 128 height 34
click at [208, 548] on button "arrow_downward Previous Row" at bounding box center [198, 555] width 128 height 34
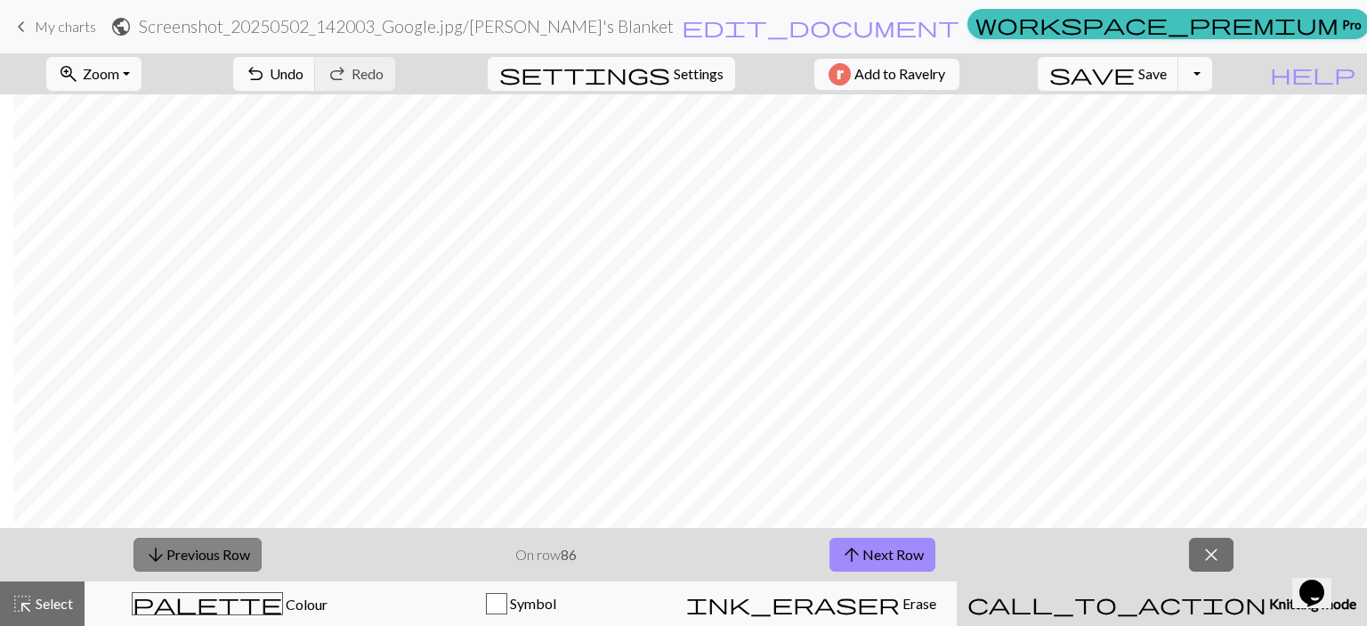
click at [207, 547] on button "arrow_downward Previous Row" at bounding box center [198, 555] width 128 height 34
click at [208, 547] on button "arrow_downward Previous Row" at bounding box center [198, 555] width 128 height 34
click at [209, 547] on button "arrow_downward Previous Row" at bounding box center [198, 555] width 128 height 34
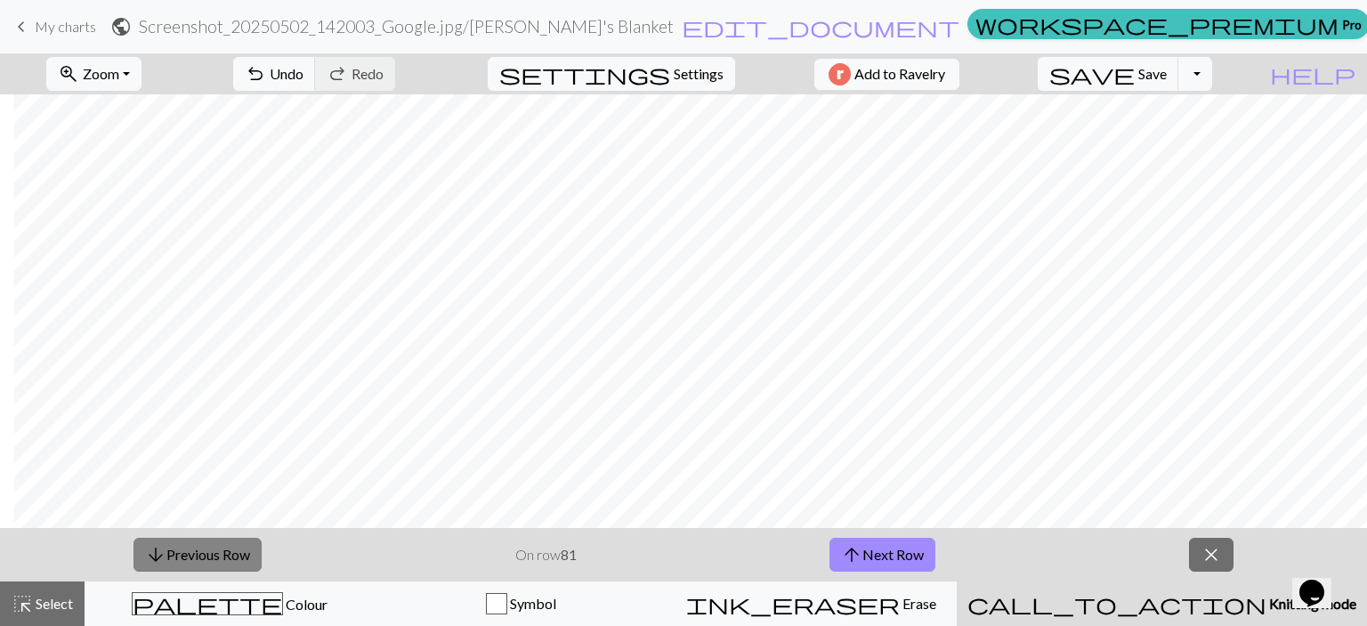
click at [210, 547] on button "arrow_downward Previous Row" at bounding box center [198, 555] width 128 height 34
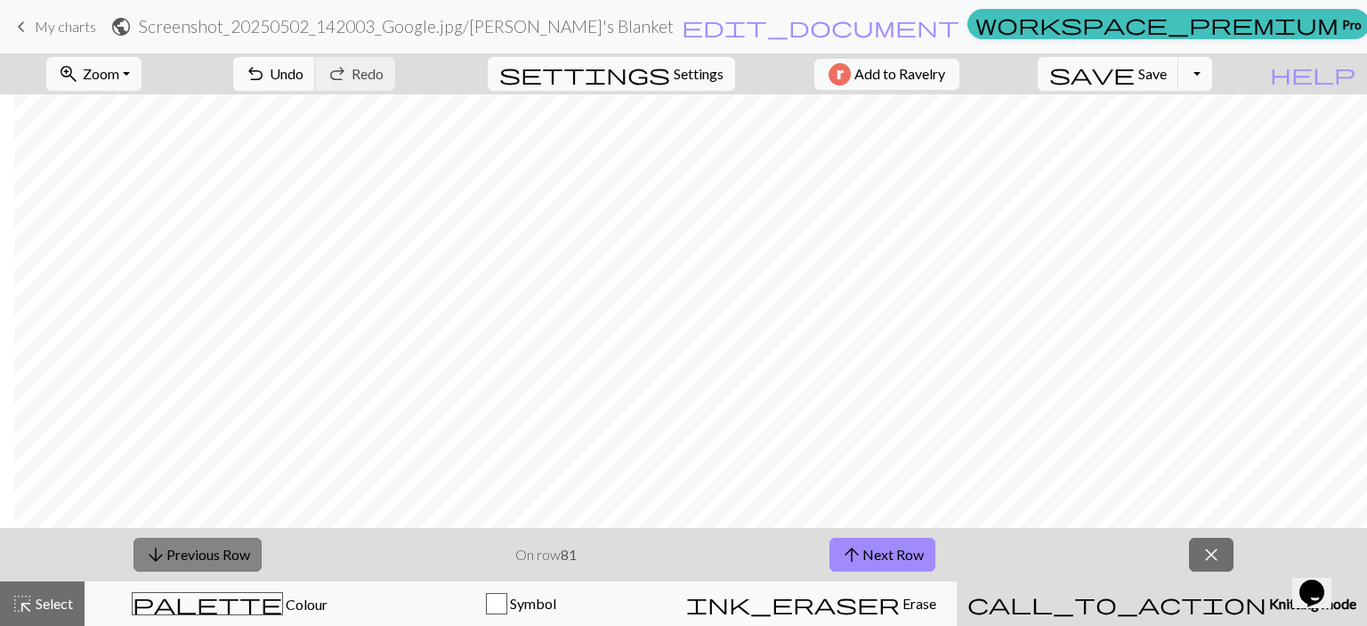
click at [210, 547] on button "arrow_downward Previous Row" at bounding box center [198, 555] width 128 height 34
click at [210, 546] on button "arrow_downward Previous Row" at bounding box center [198, 555] width 128 height 34
click at [211, 546] on button "arrow_downward Previous Row" at bounding box center [198, 555] width 128 height 34
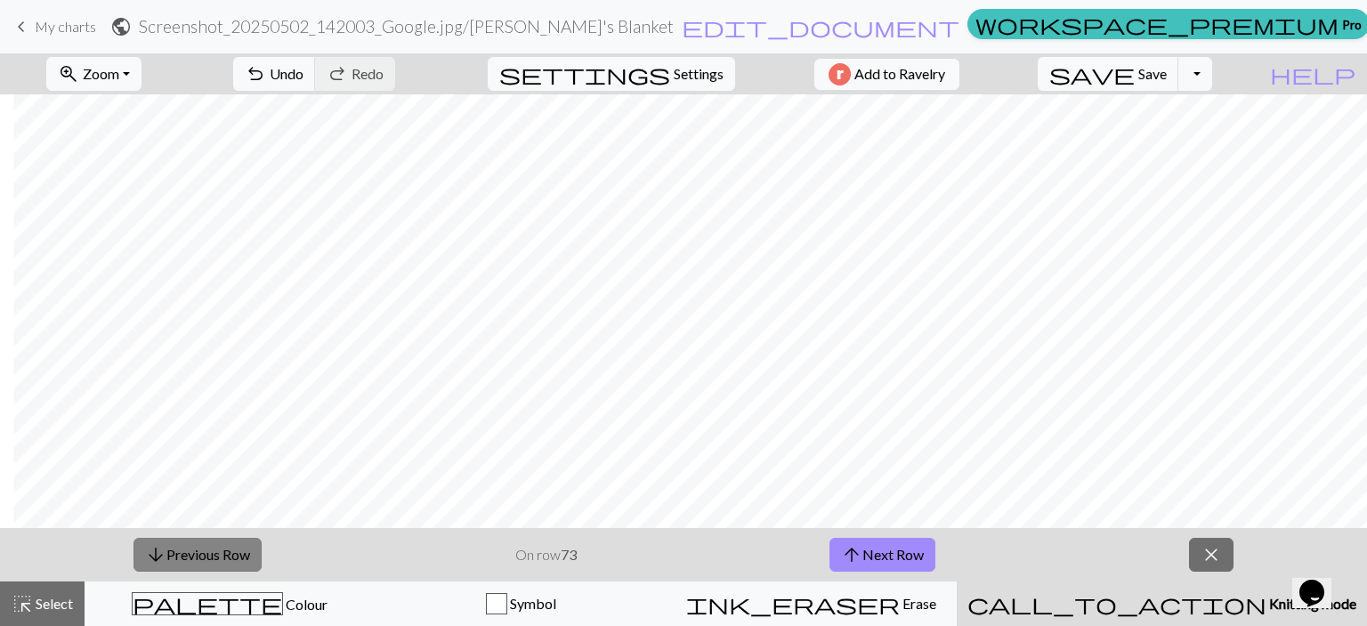
click at [211, 546] on button "arrow_downward Previous Row" at bounding box center [198, 555] width 128 height 34
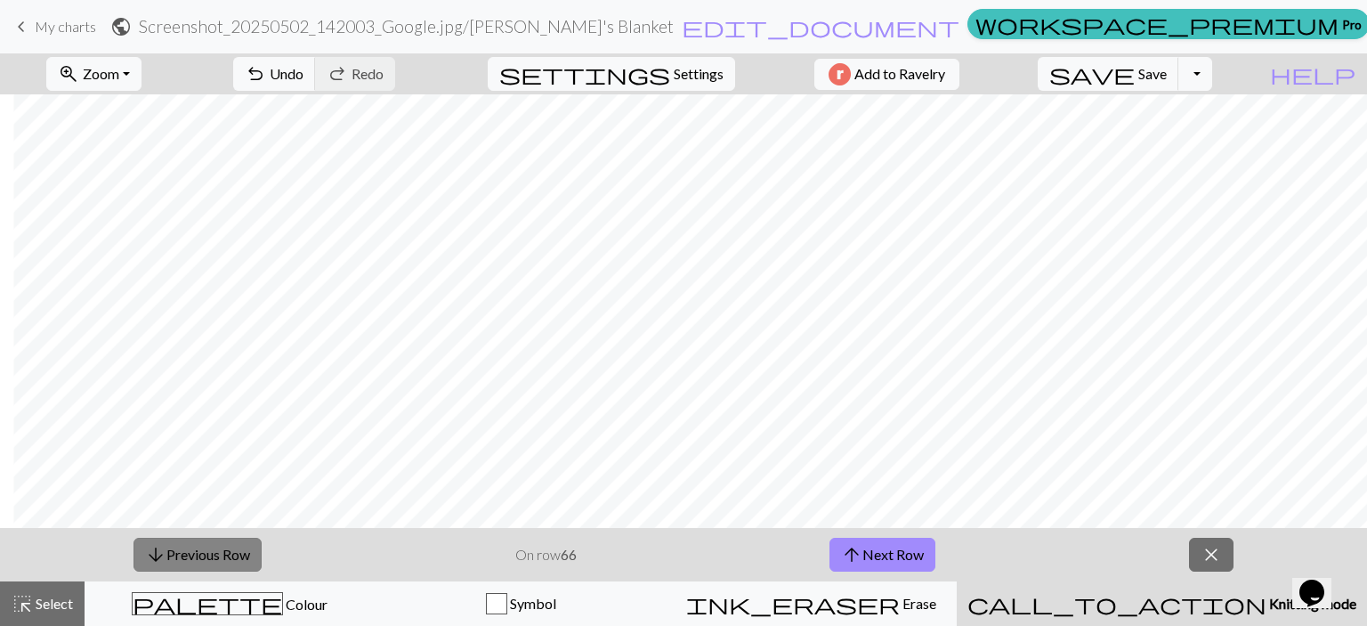
click at [211, 546] on button "arrow_downward Previous Row" at bounding box center [198, 555] width 128 height 34
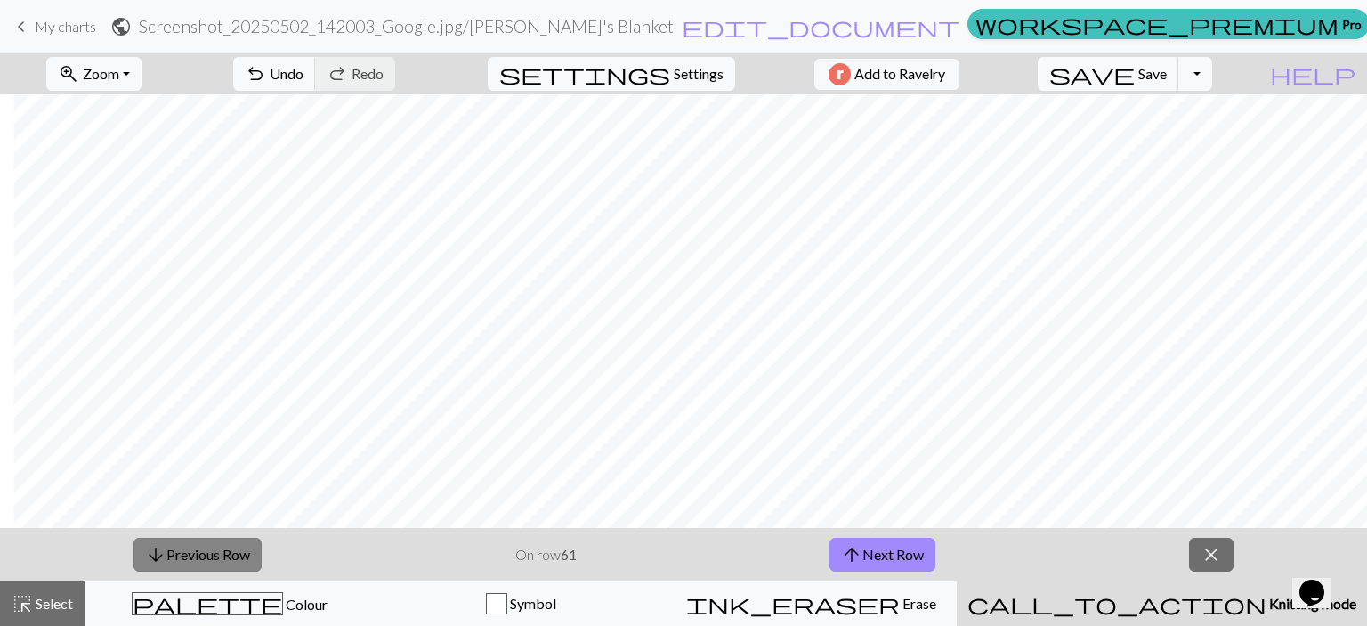
click at [211, 546] on button "arrow_downward Previous Row" at bounding box center [198, 555] width 128 height 34
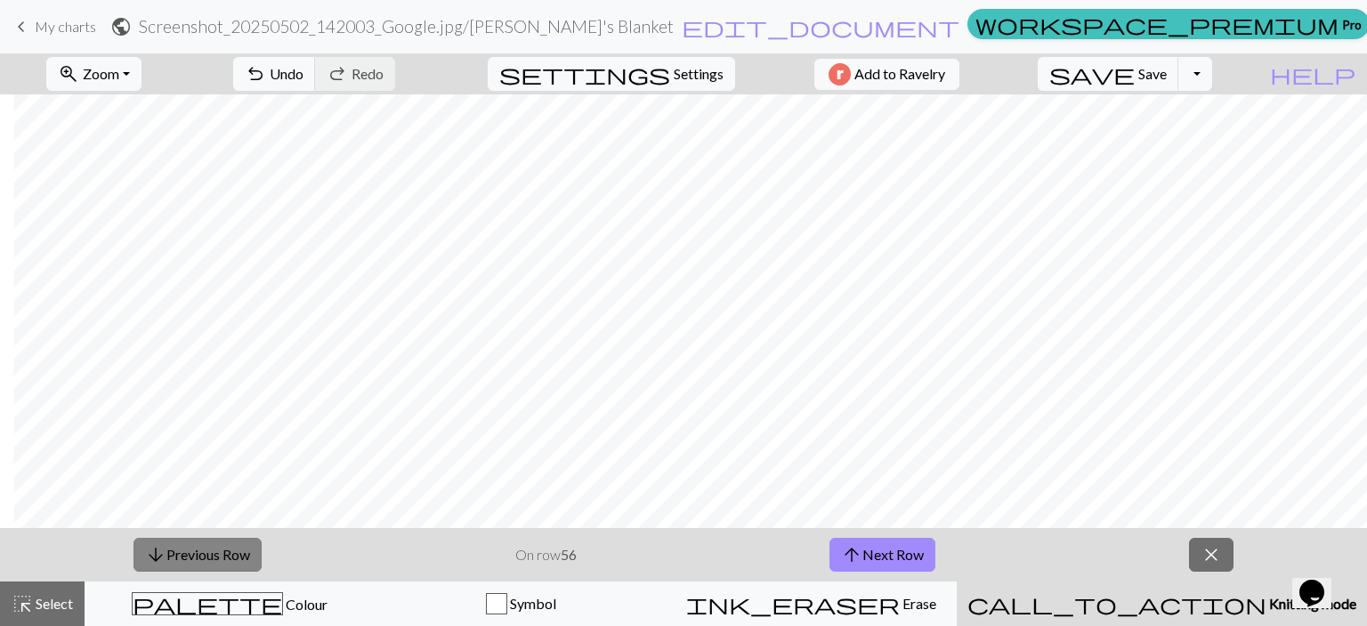
click at [211, 546] on button "arrow_downward Previous Row" at bounding box center [198, 555] width 128 height 34
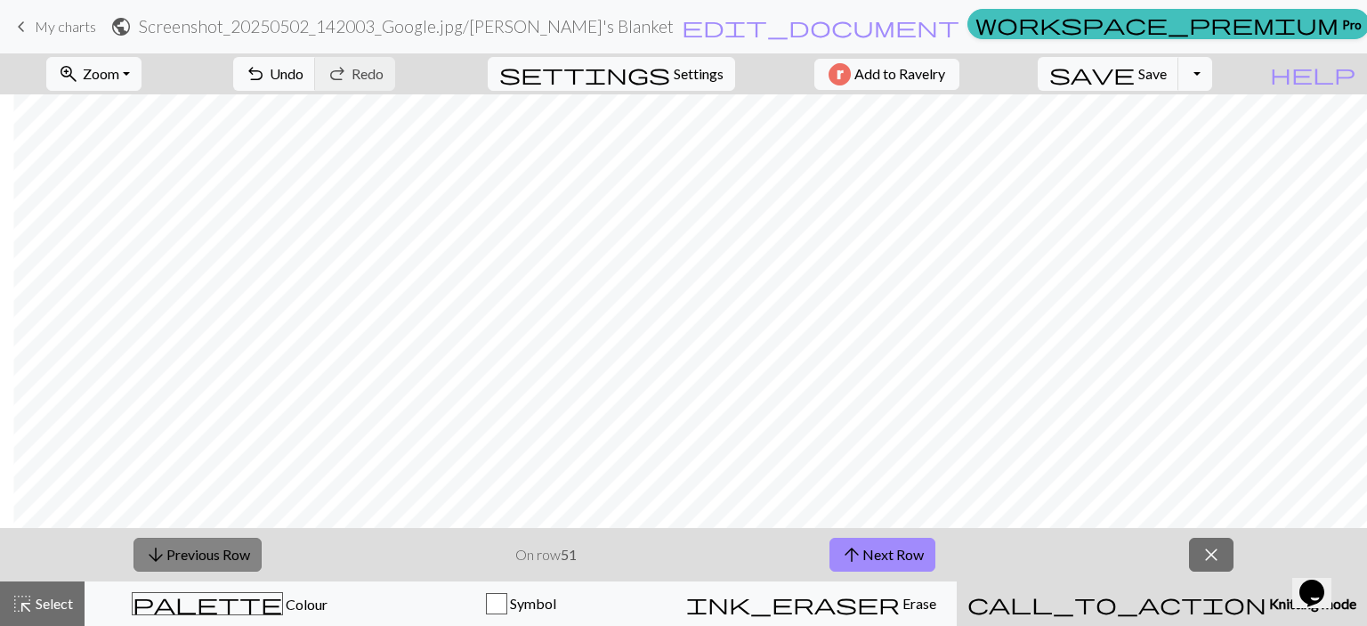
click at [211, 546] on button "arrow_downward Previous Row" at bounding box center [198, 555] width 128 height 34
click at [223, 561] on button "arrow_downward Previous Row" at bounding box center [198, 555] width 128 height 34
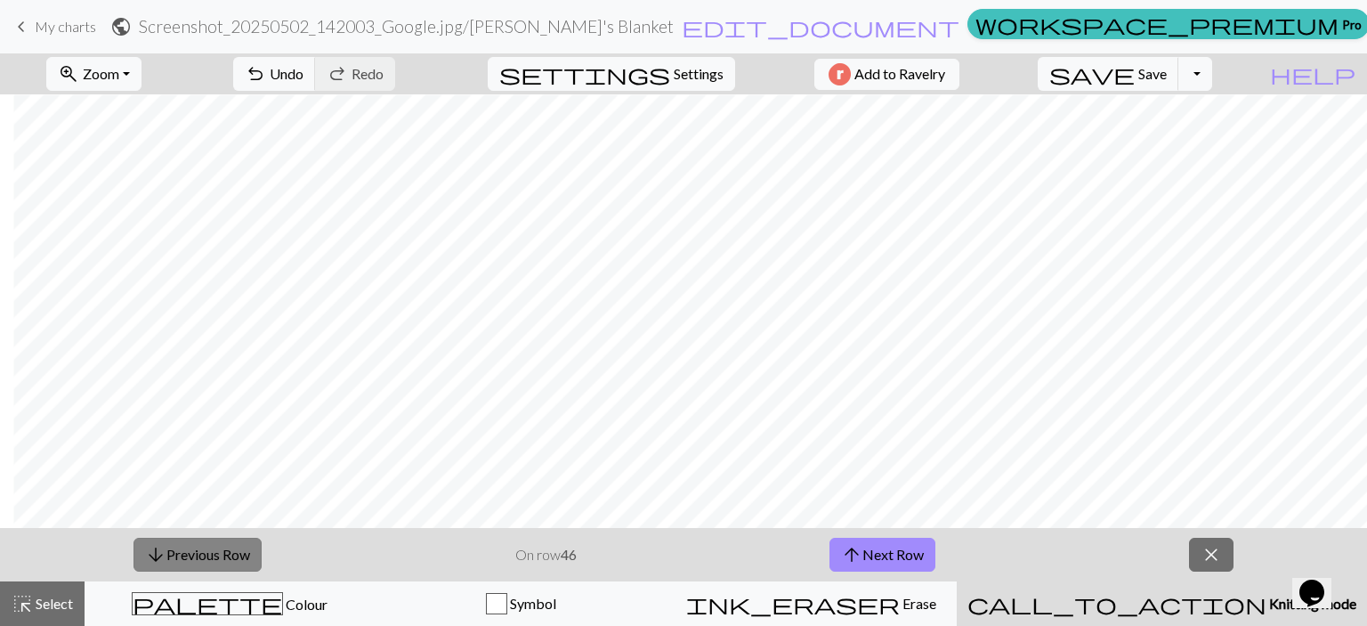
click at [224, 561] on button "arrow_downward Previous Row" at bounding box center [198, 555] width 128 height 34
click at [226, 562] on button "arrow_downward Previous Row" at bounding box center [198, 555] width 128 height 34
click at [228, 562] on button "arrow_downward Previous Row" at bounding box center [198, 555] width 128 height 34
click at [231, 562] on button "arrow_downward Previous Row" at bounding box center [198, 555] width 128 height 34
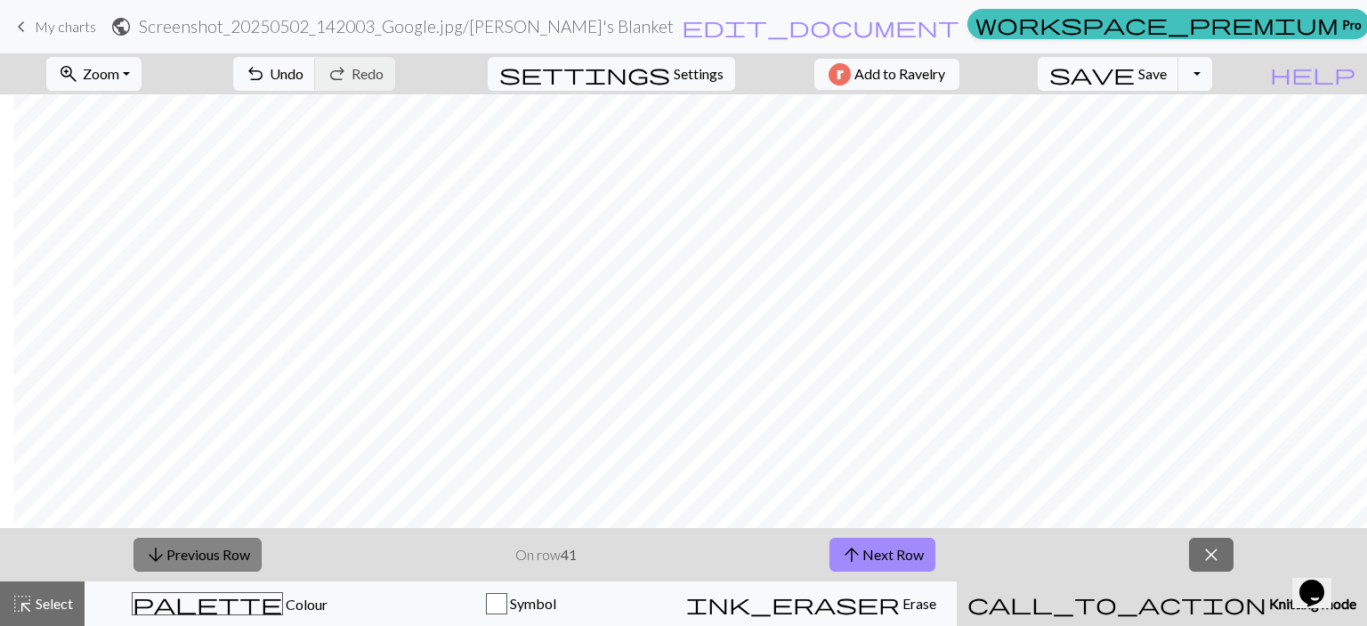
click at [231, 562] on button "arrow_downward Previous Row" at bounding box center [198, 555] width 128 height 34
click at [231, 563] on button "arrow_downward Previous Row" at bounding box center [198, 555] width 128 height 34
click at [232, 563] on button "arrow_downward Previous Row" at bounding box center [198, 555] width 128 height 34
click at [233, 564] on button "arrow_downward Previous Row" at bounding box center [198, 555] width 128 height 34
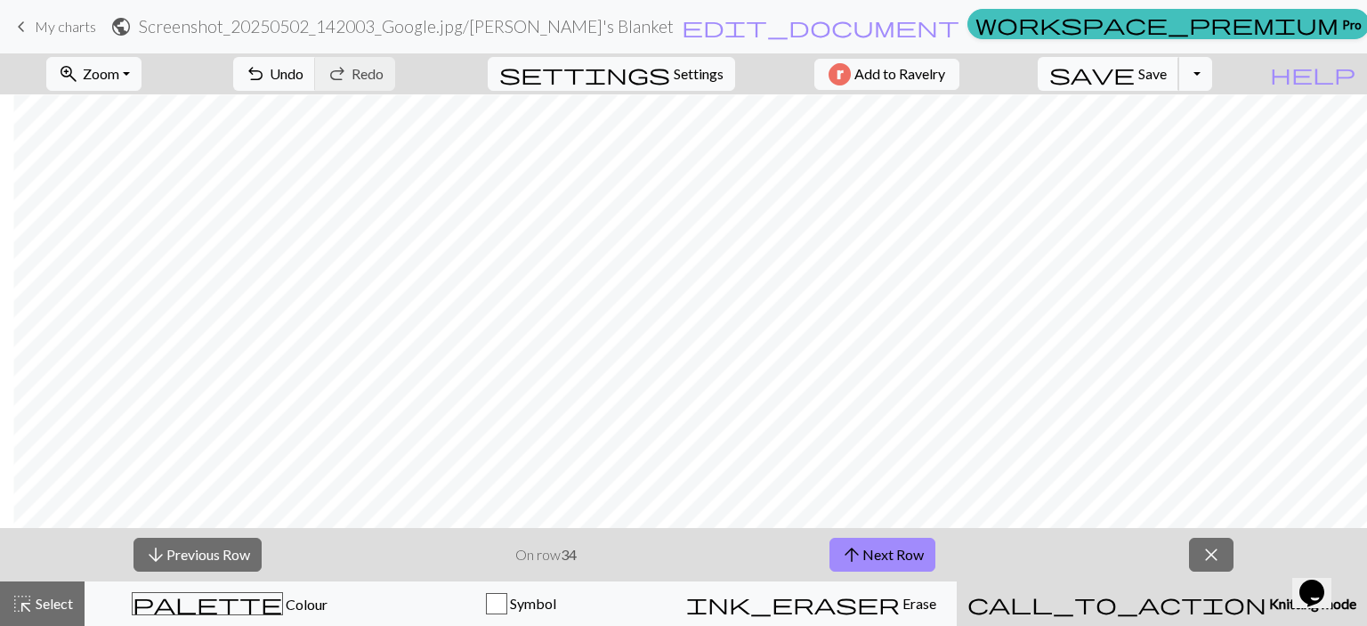
click at [1135, 77] on span "save" at bounding box center [1092, 73] width 85 height 25
